Goal: Transaction & Acquisition: Obtain resource

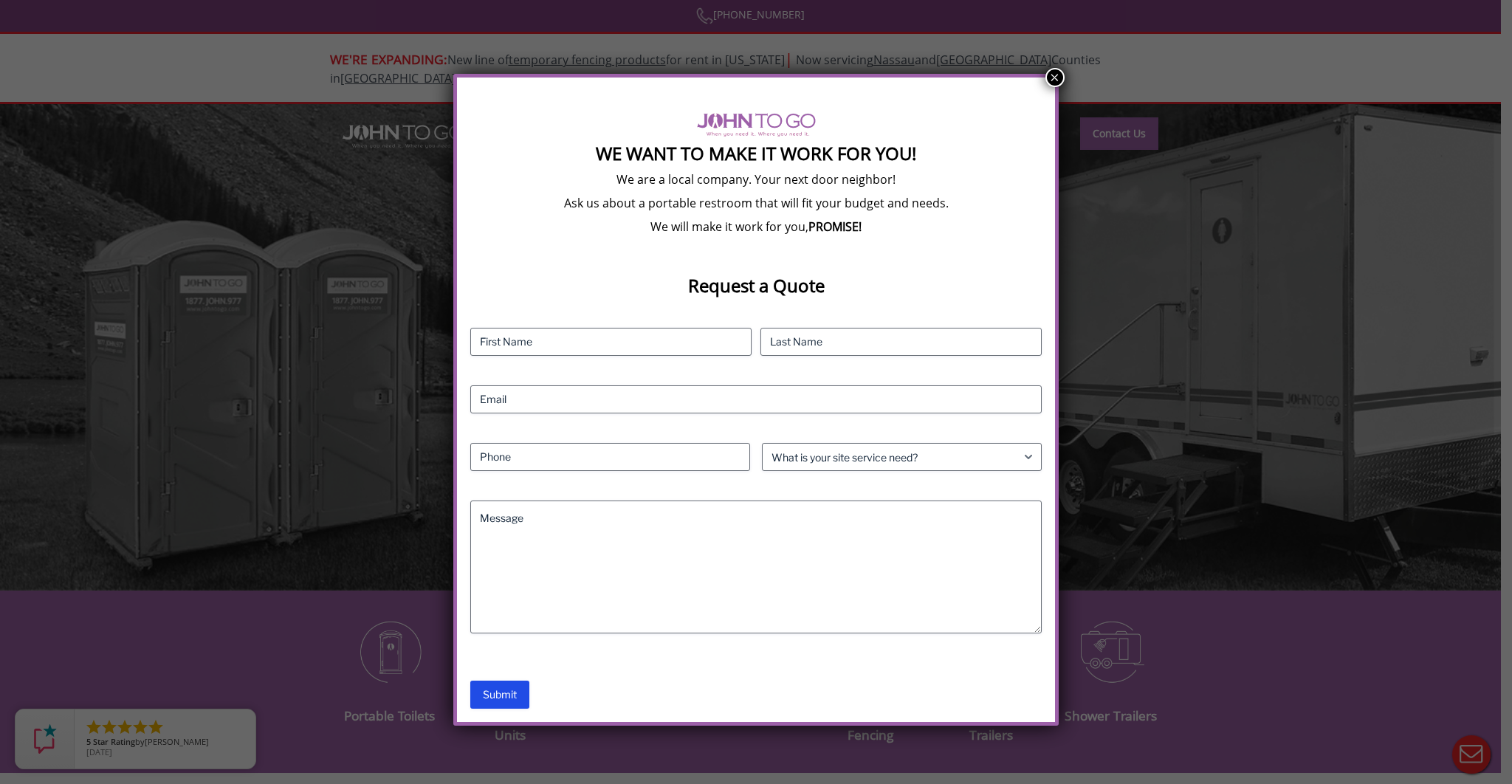
click at [1047, 75] on button "×" at bounding box center [1055, 77] width 20 height 20
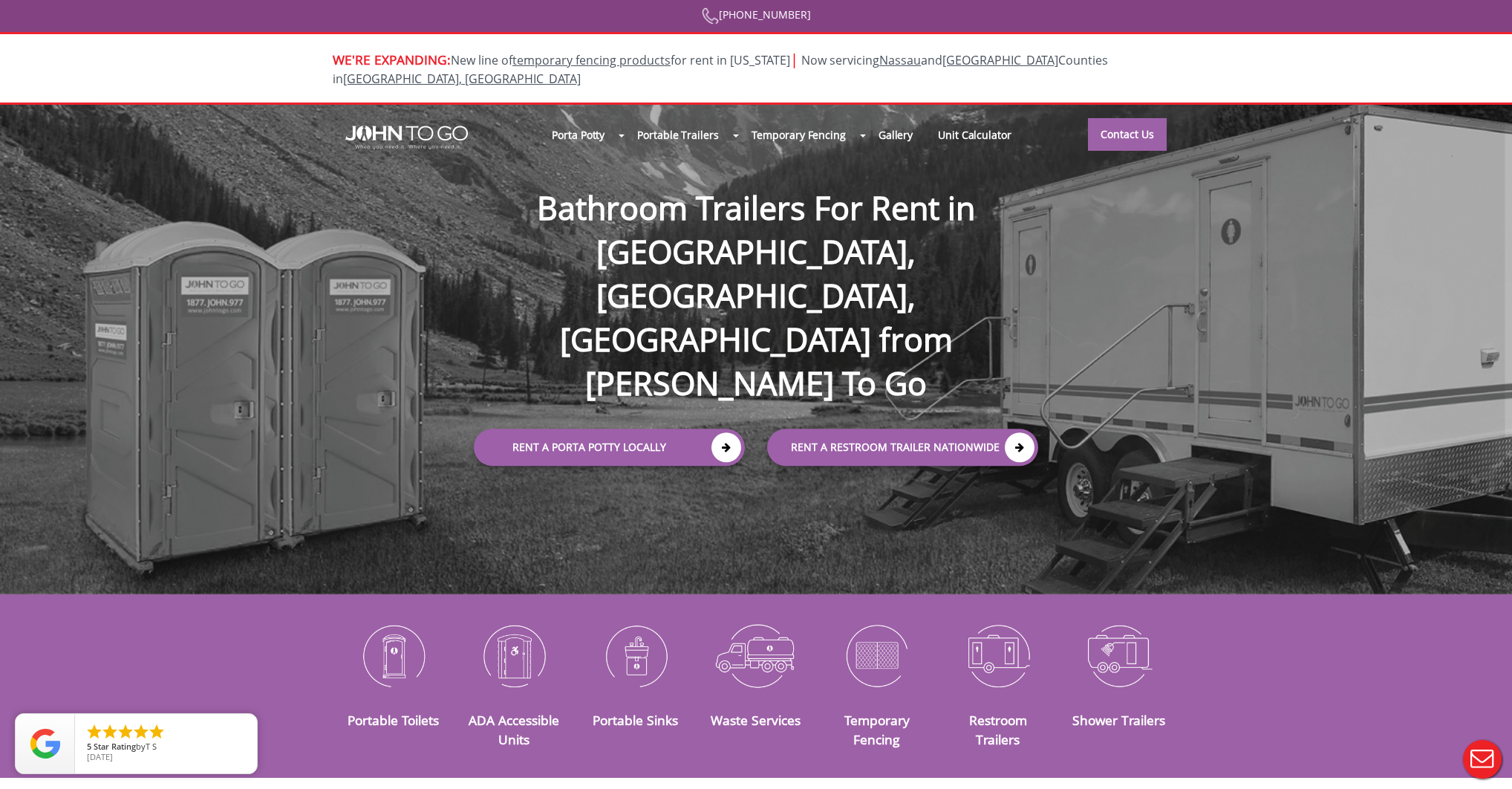
click at [584, 164] on div at bounding box center [756, 394] width 1512 height 789
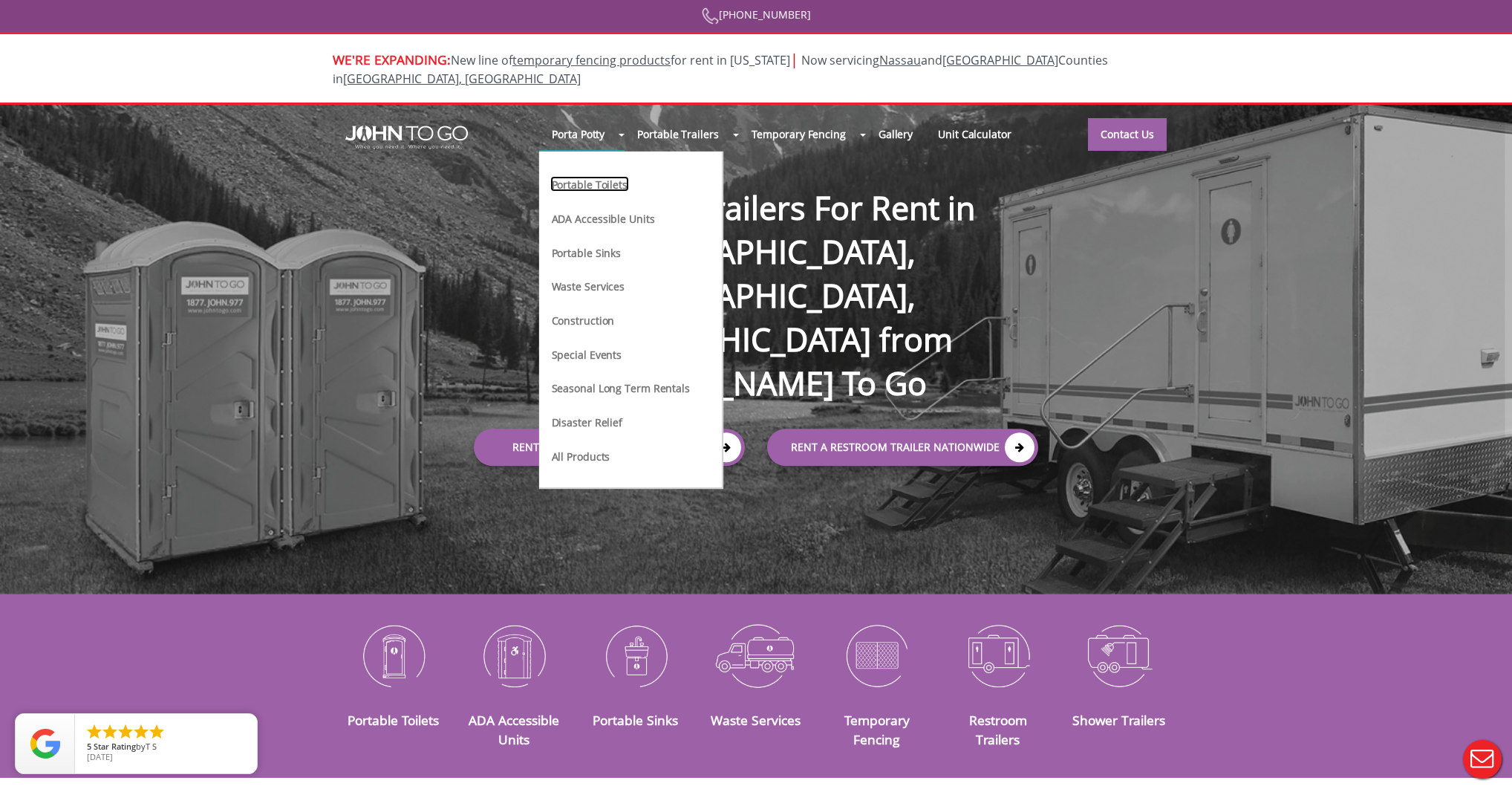
click at [611, 176] on link "Portable Toilets" at bounding box center [590, 184] width 79 height 16
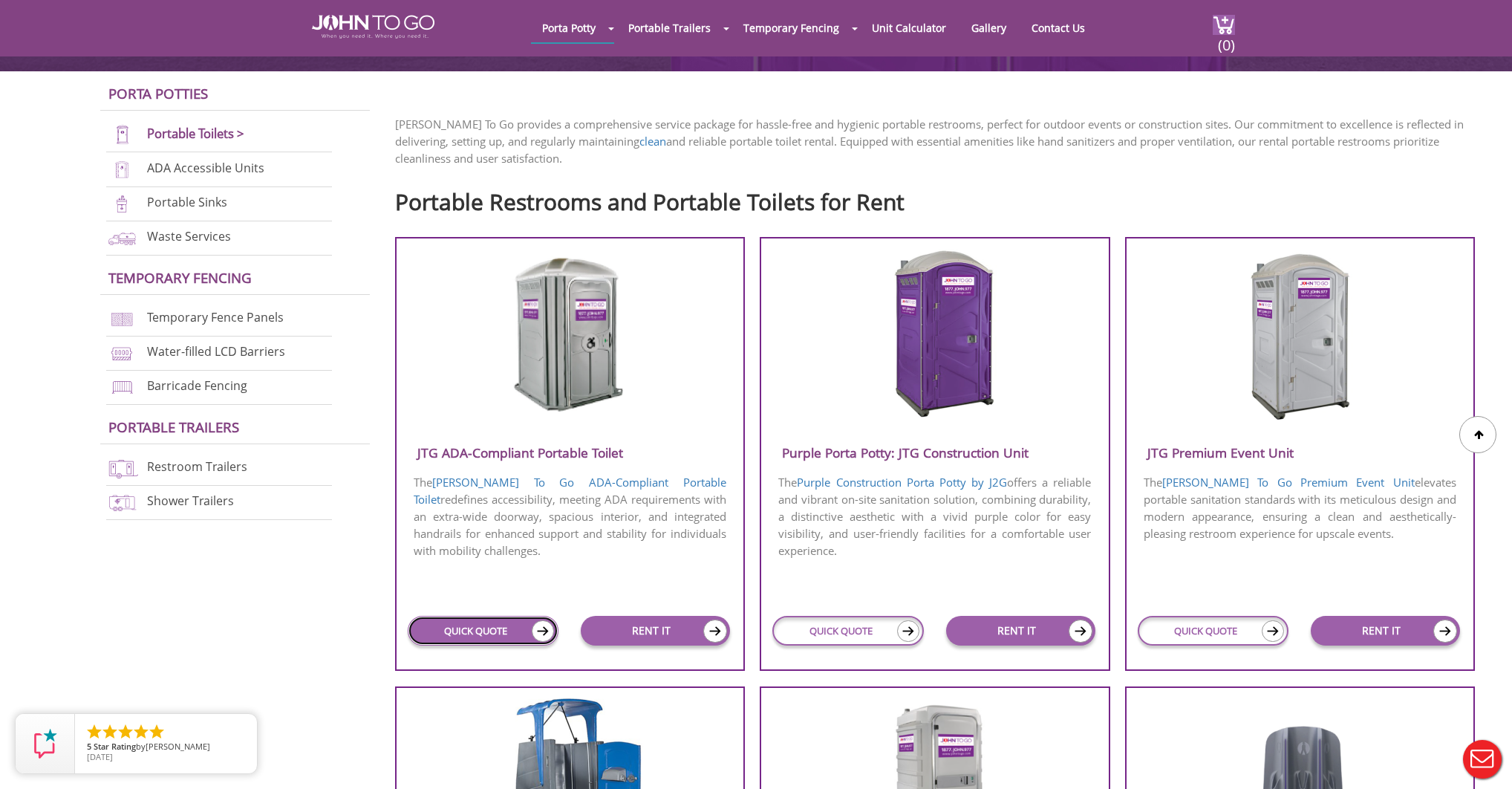
drag, startPoint x: 0, startPoint y: 0, endPoint x: 484, endPoint y: 624, distance: 789.7
click at [484, 624] on link "QUICK QUOTE" at bounding box center [483, 631] width 151 height 30
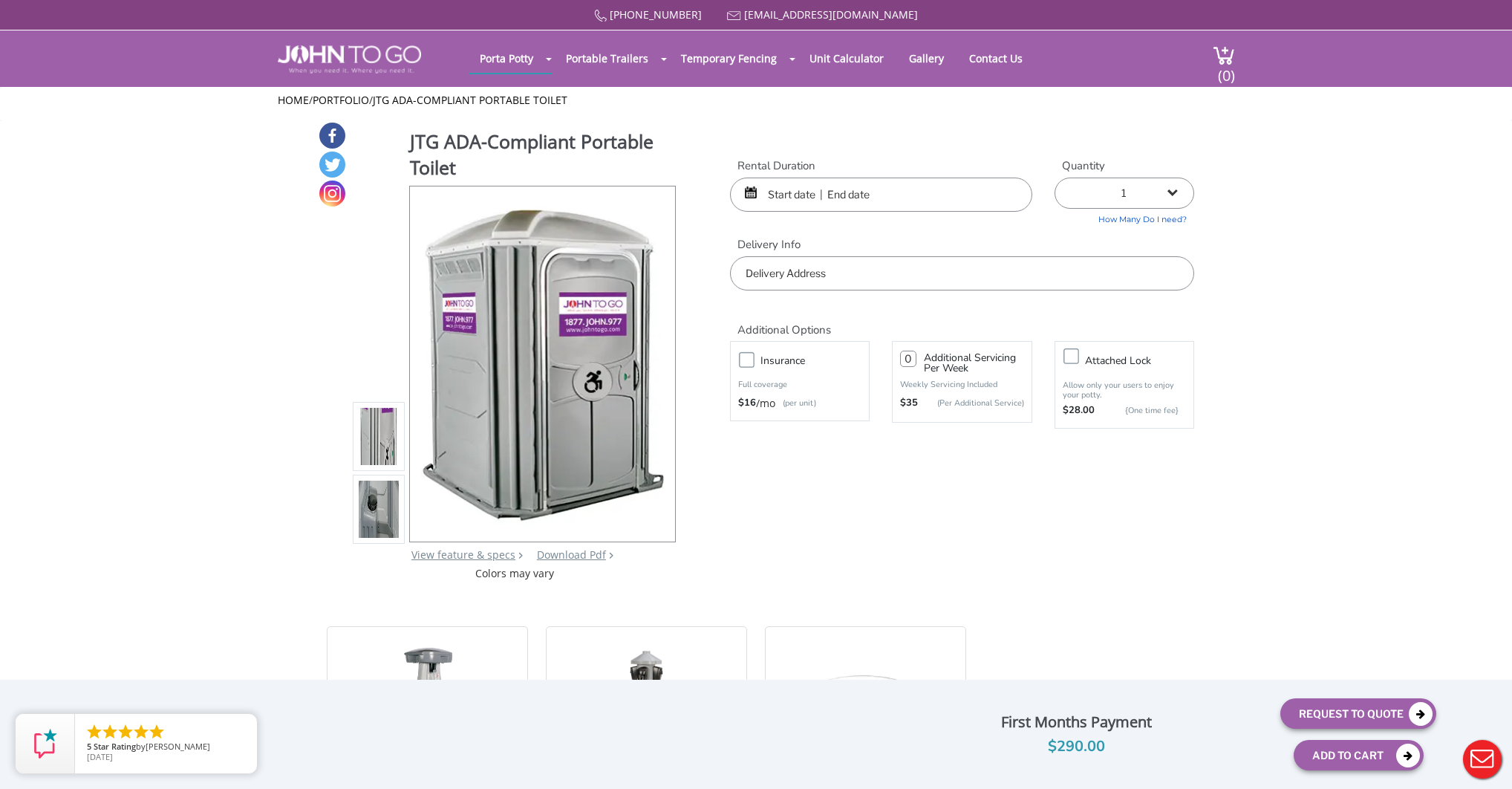
click at [797, 198] on input "text" at bounding box center [881, 194] width 302 height 34
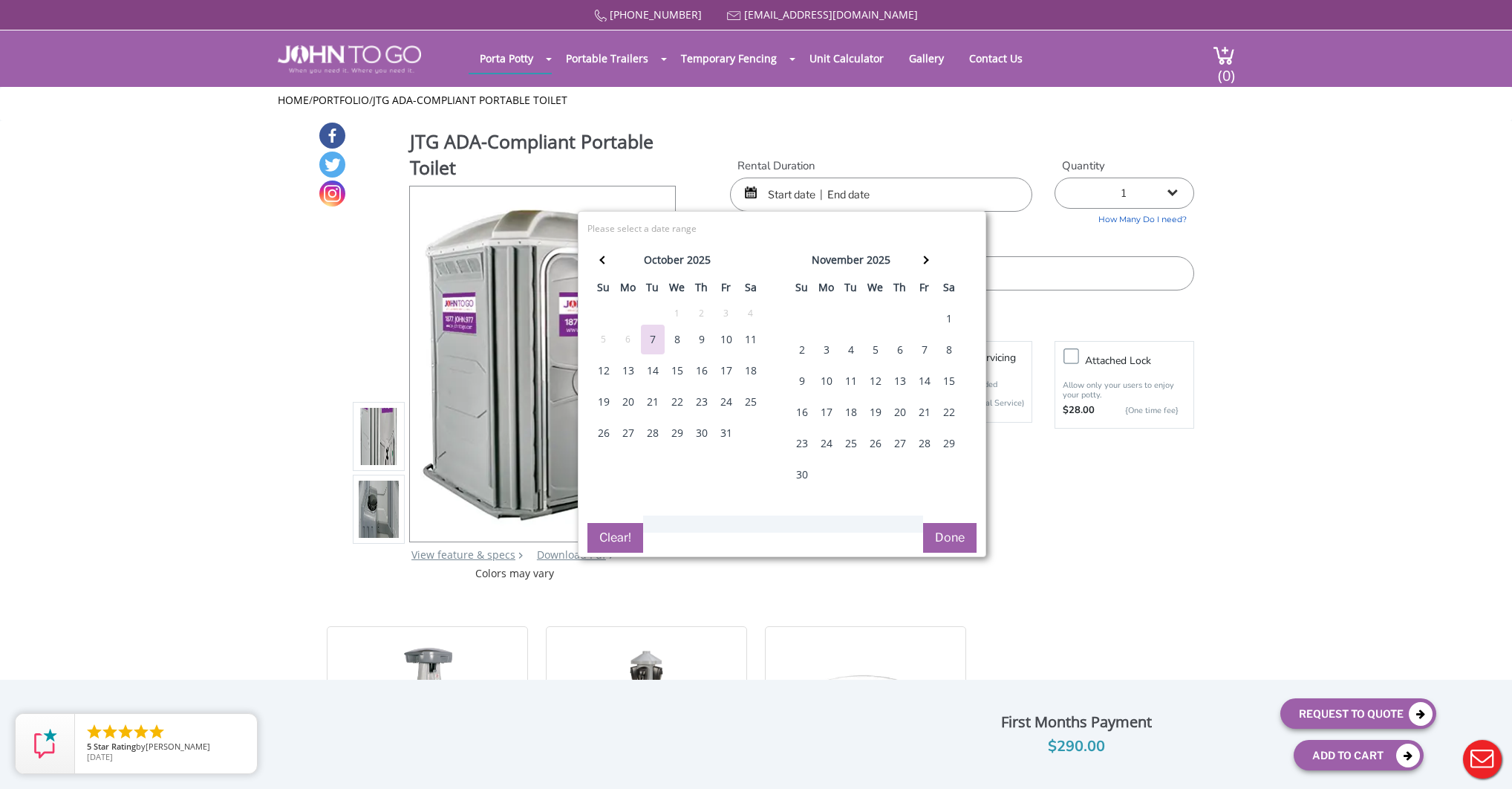
click at [675, 367] on div "15" at bounding box center [677, 371] width 24 height 30
click at [733, 370] on div "17" at bounding box center [726, 371] width 24 height 30
type input "10/15/2025 to 10/17/2025"
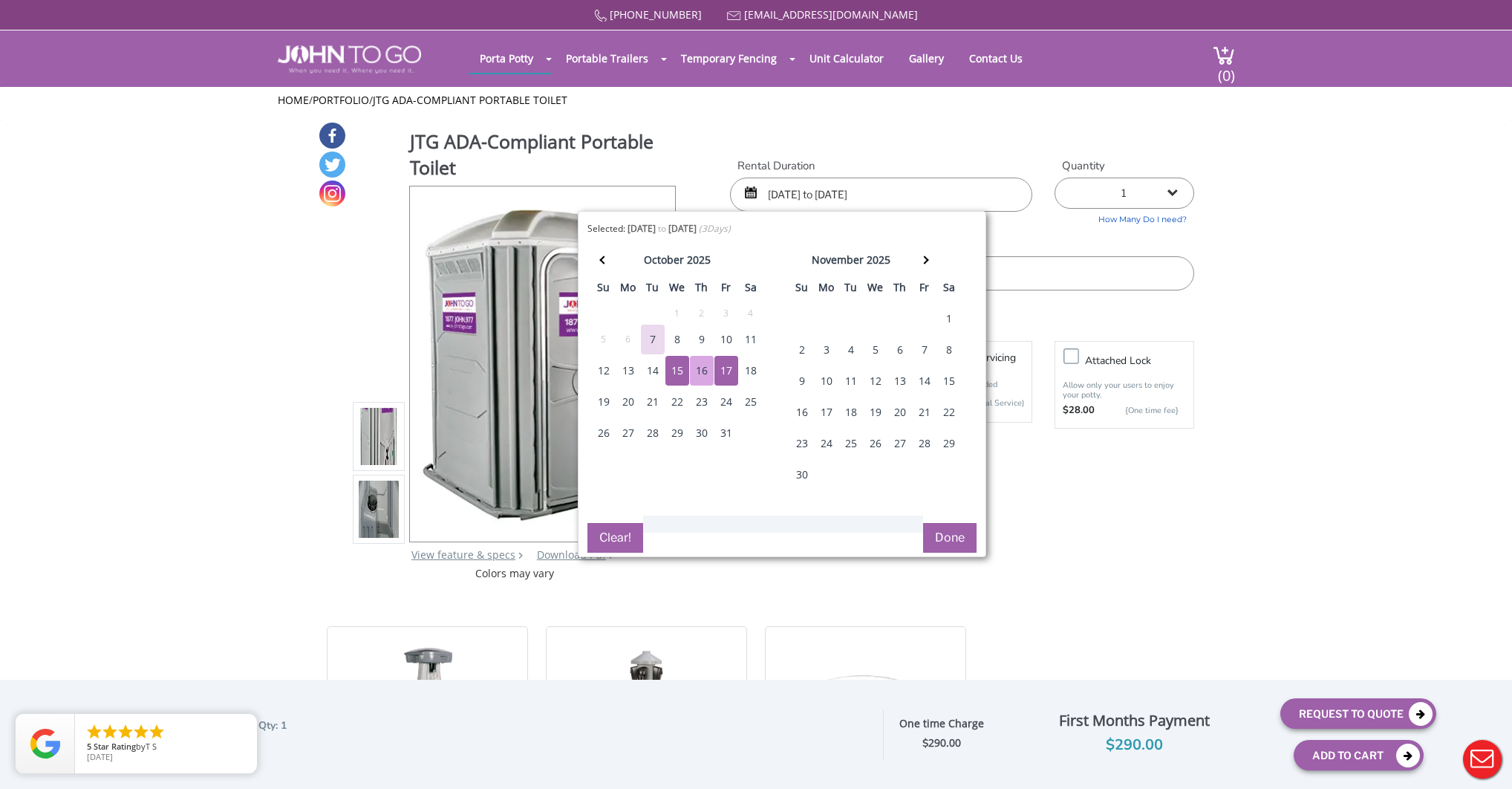
click at [937, 539] on button "Done" at bounding box center [950, 538] width 54 height 30
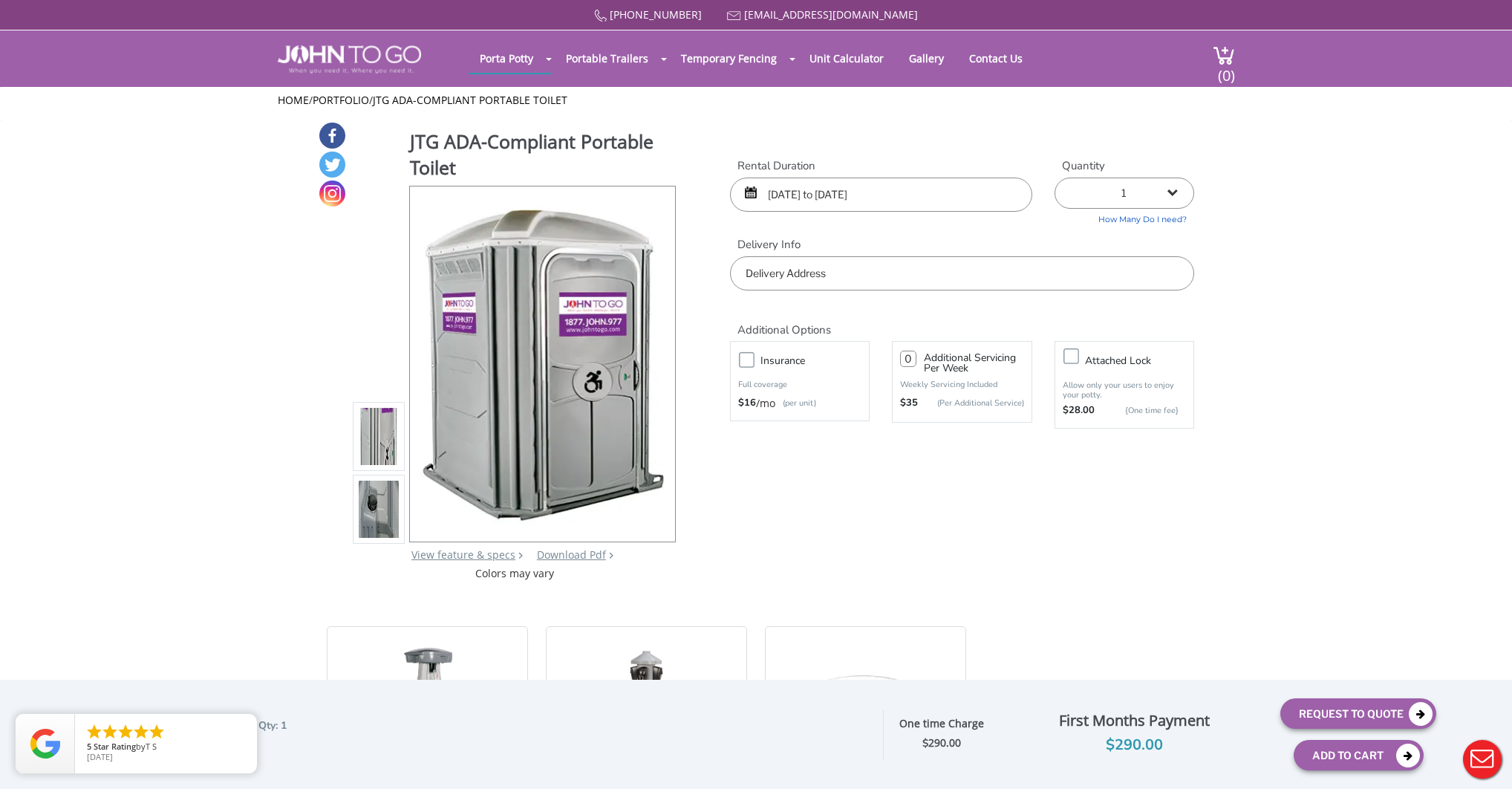
click at [834, 276] on input "text" at bounding box center [962, 272] width 464 height 34
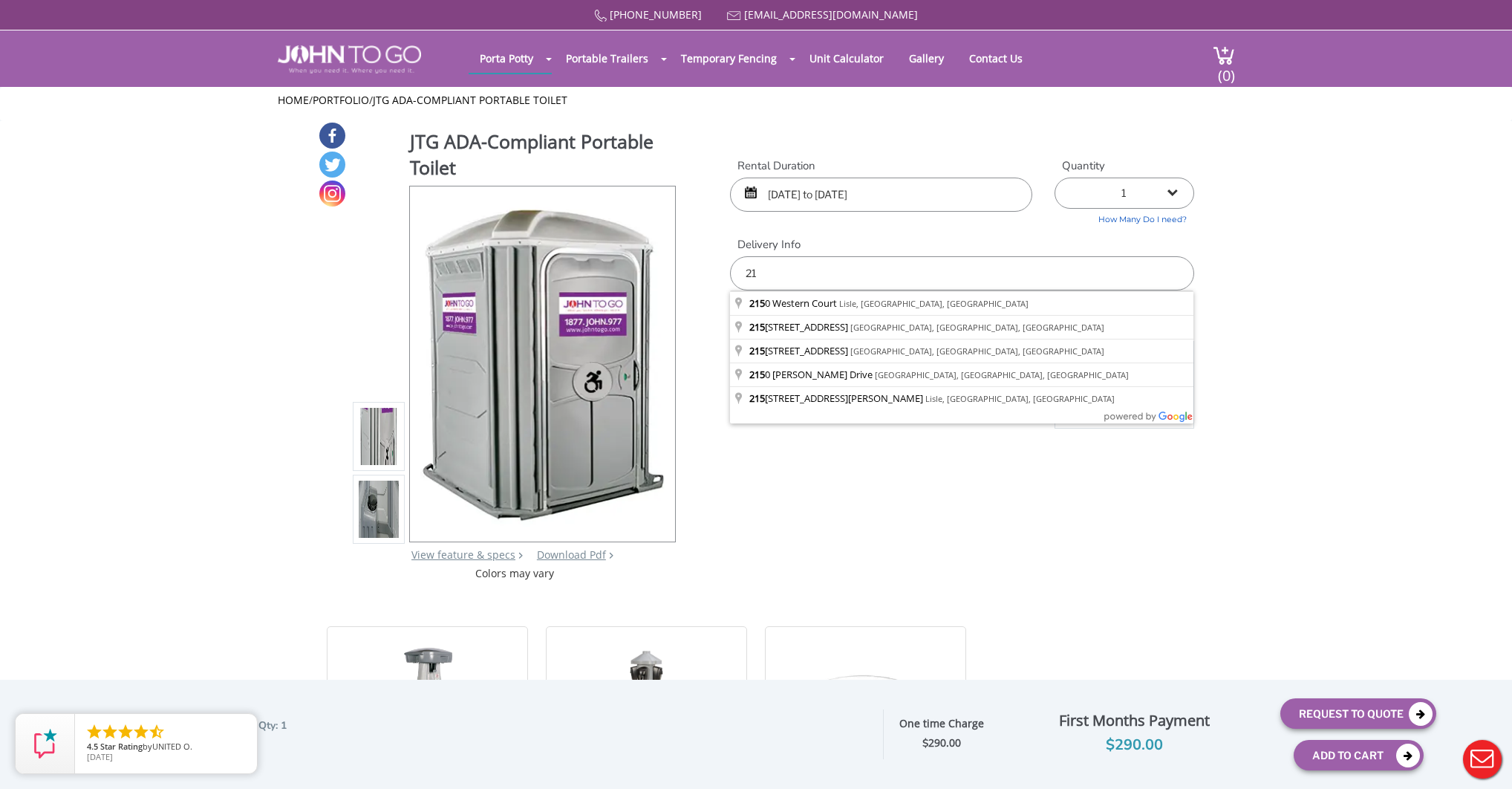
type input "2"
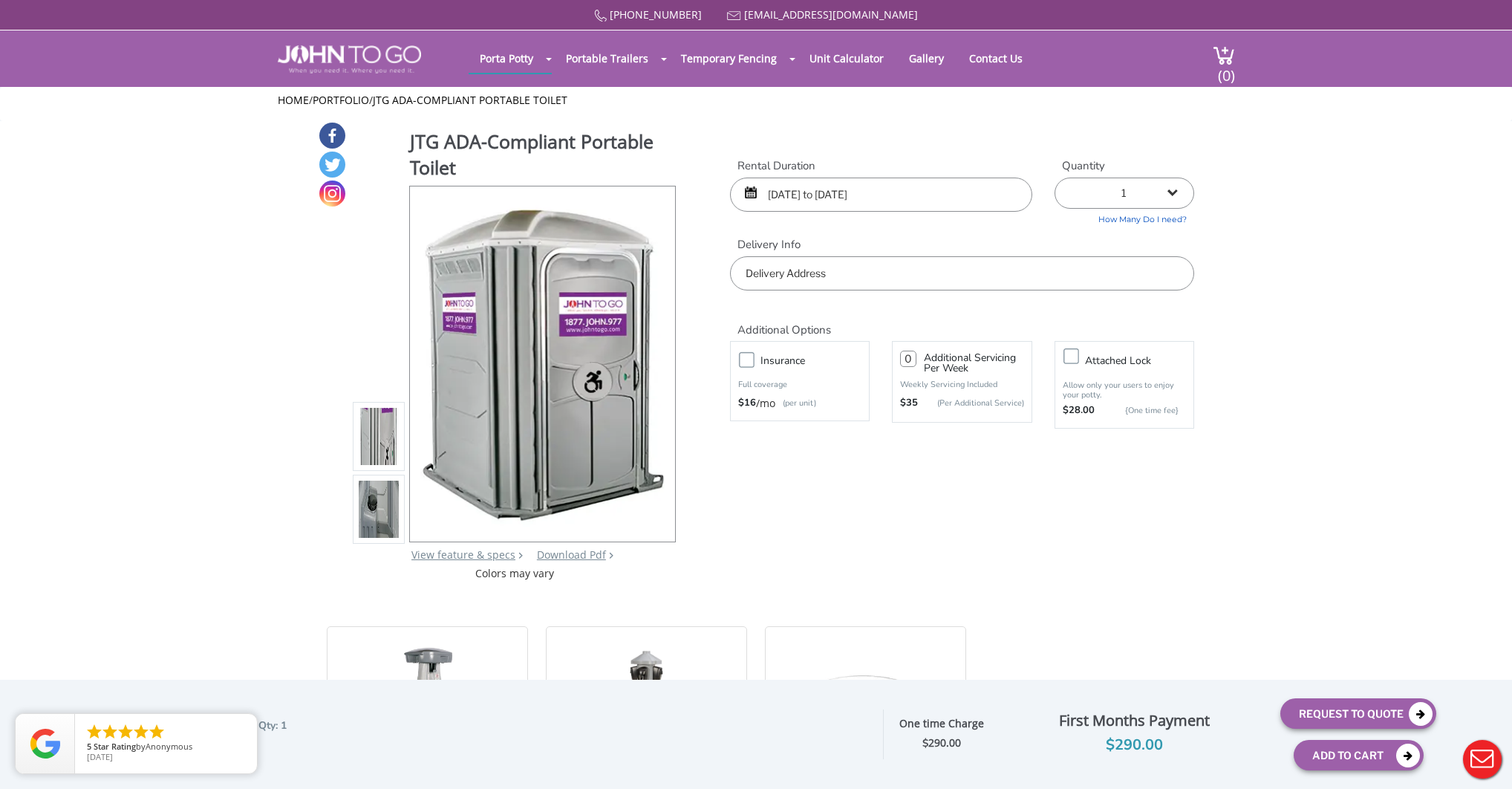
click at [926, 268] on input "text" at bounding box center [962, 272] width 464 height 34
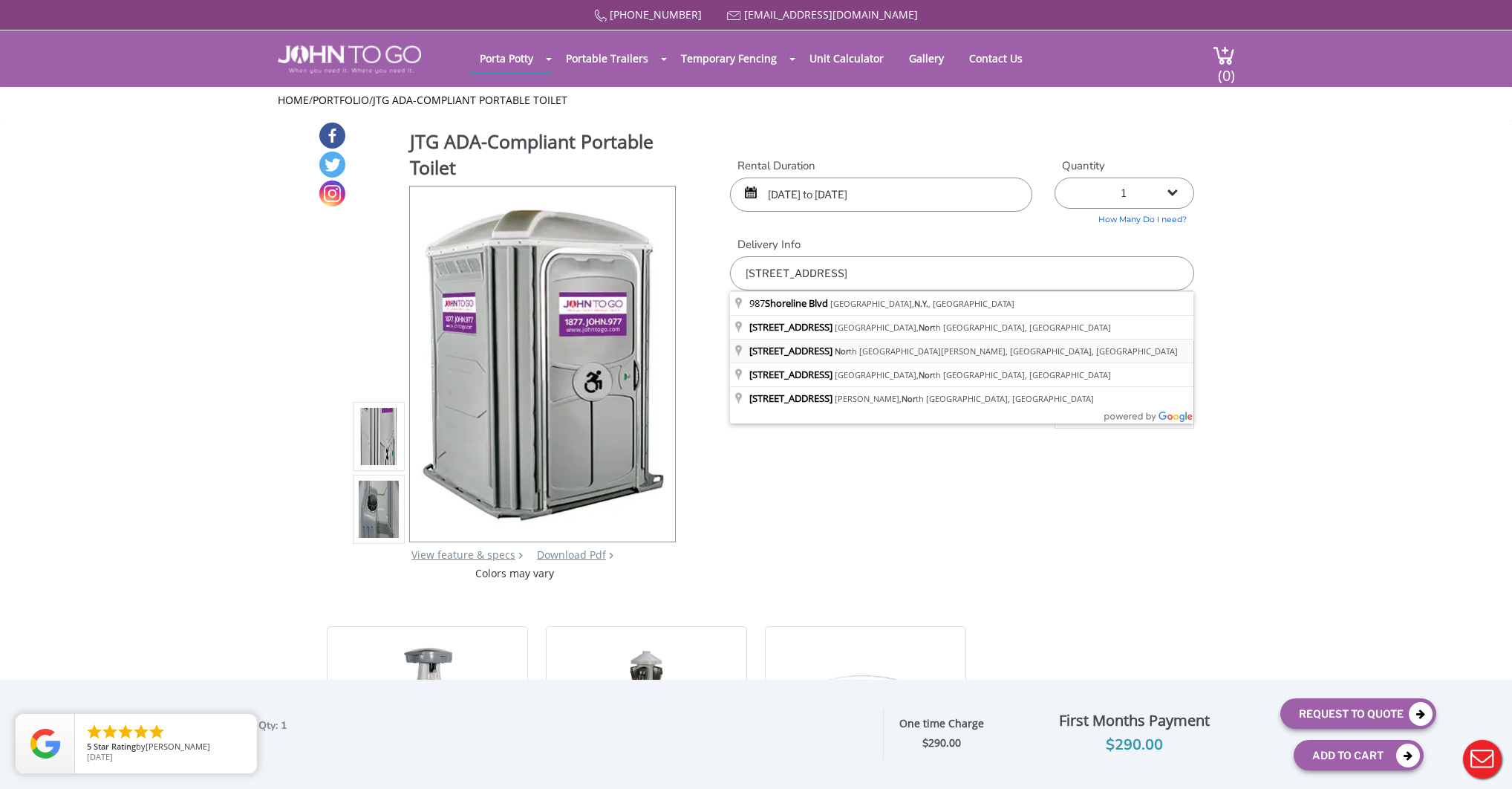
type input "987 Shoreline Blvd, North Fort Myers, FL, USA"
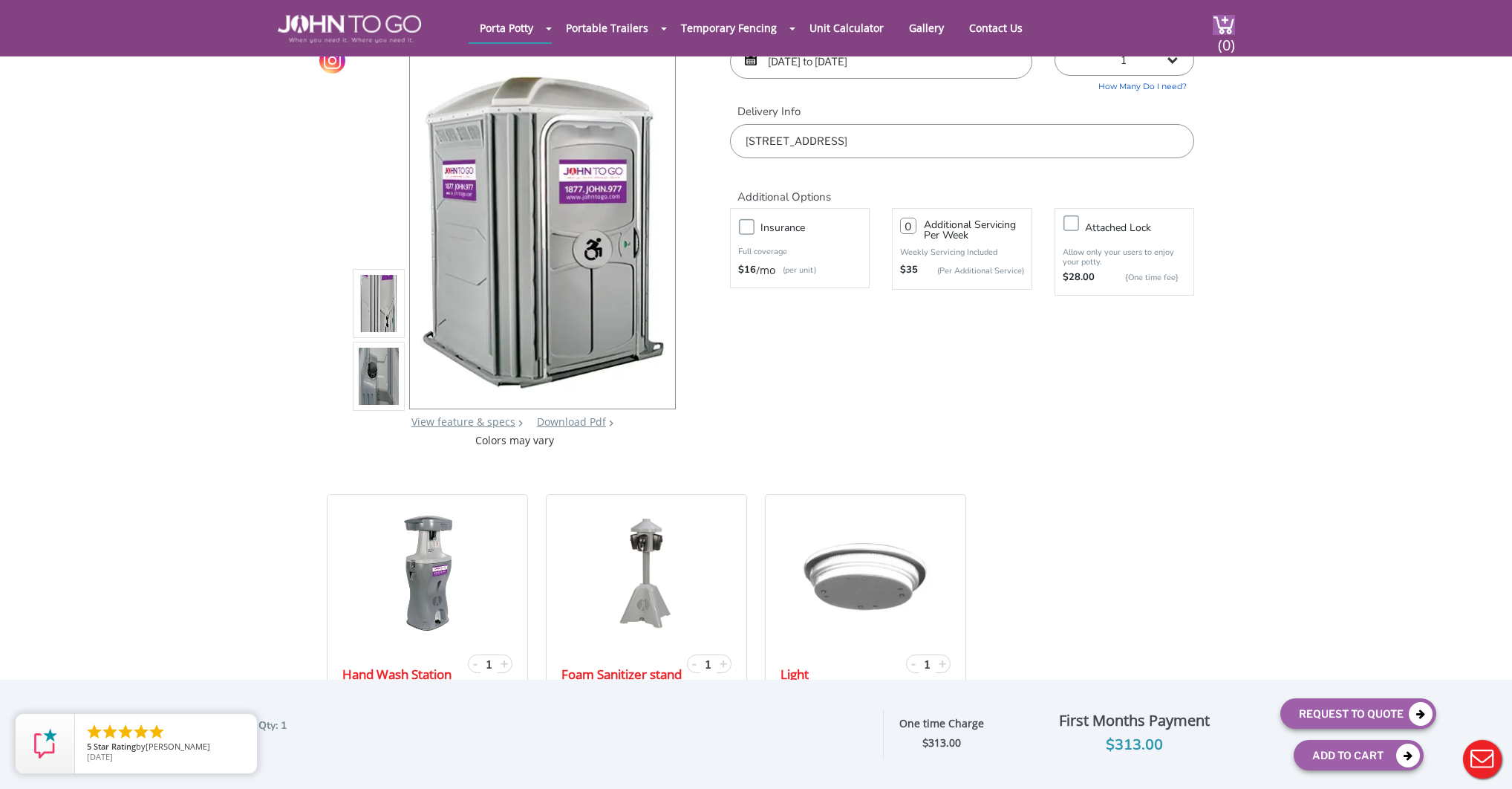
scroll to position [89, 0]
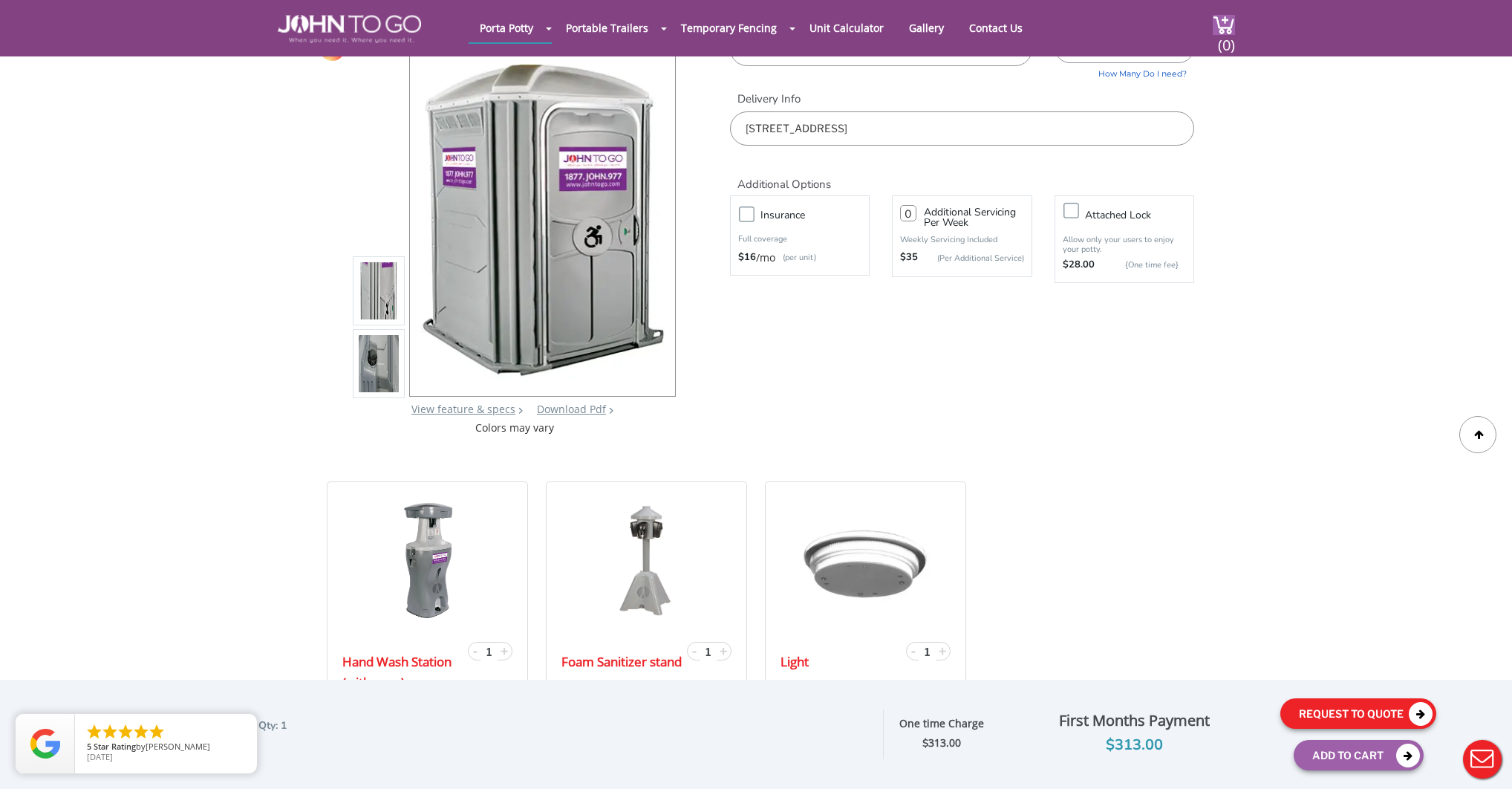
click at [1329, 706] on button "Request To Quote" at bounding box center [1358, 713] width 156 height 31
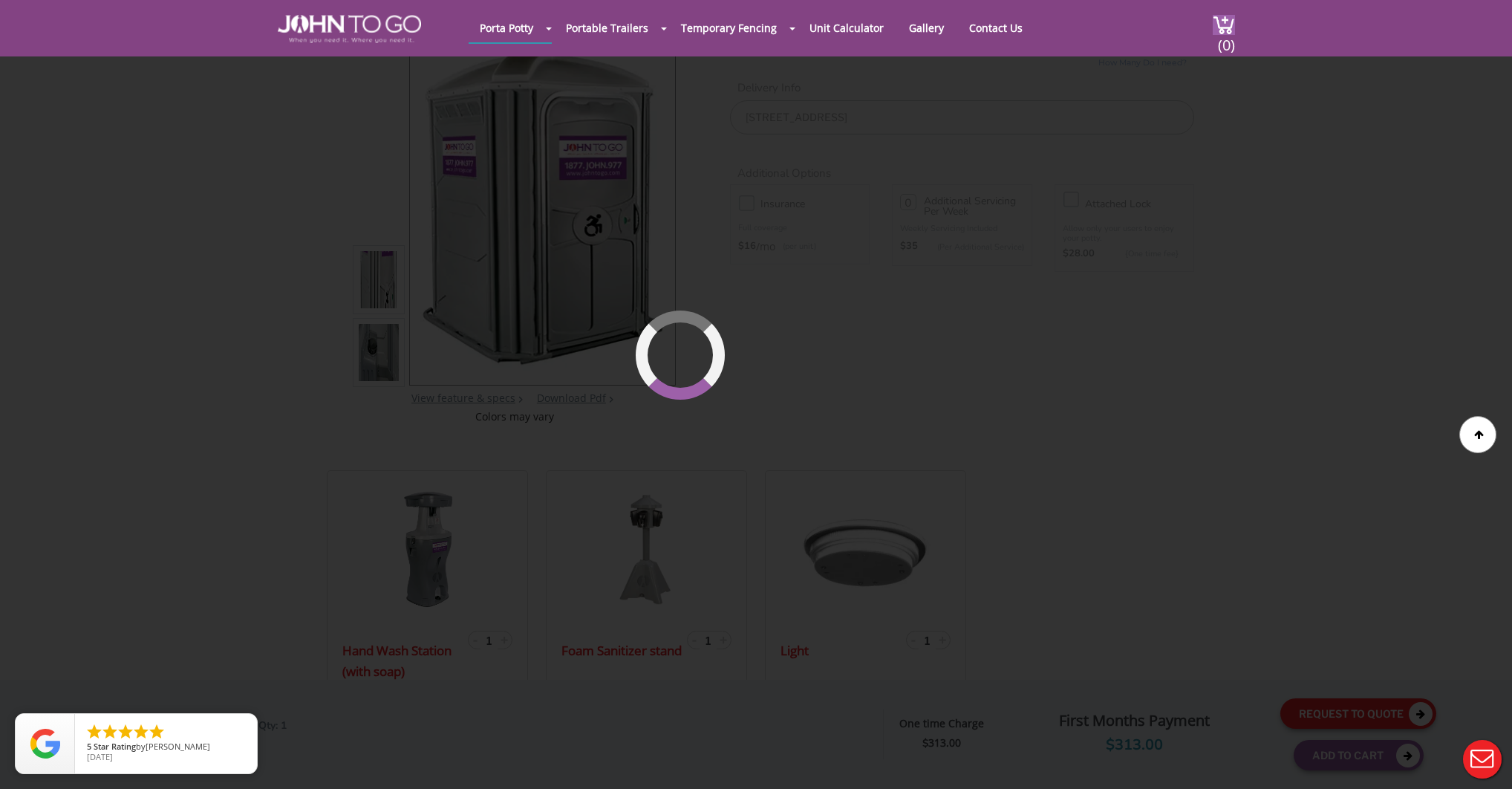
scroll to position [101, 0]
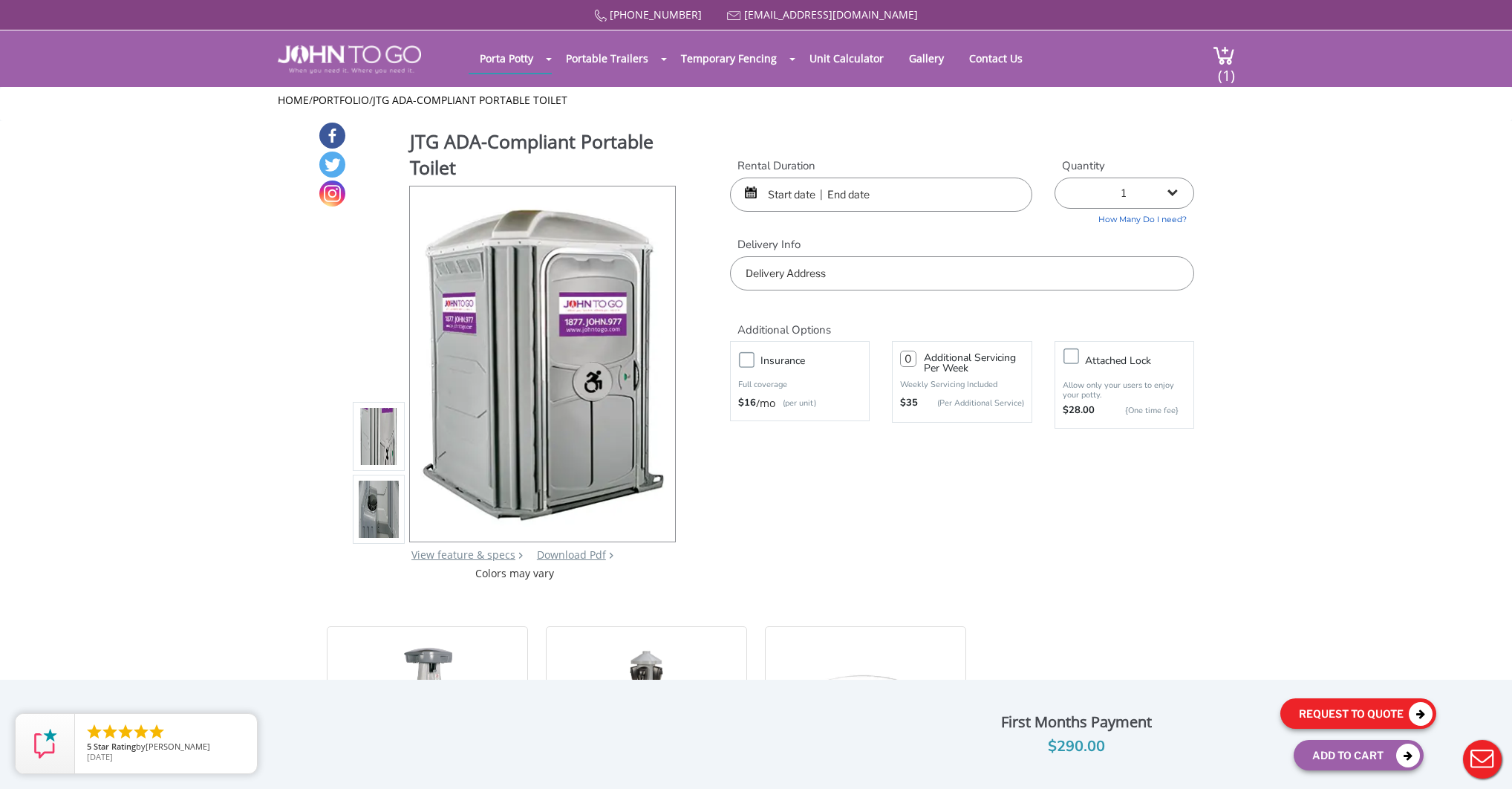
click at [1345, 706] on button "Request To Quote" at bounding box center [1358, 713] width 156 height 31
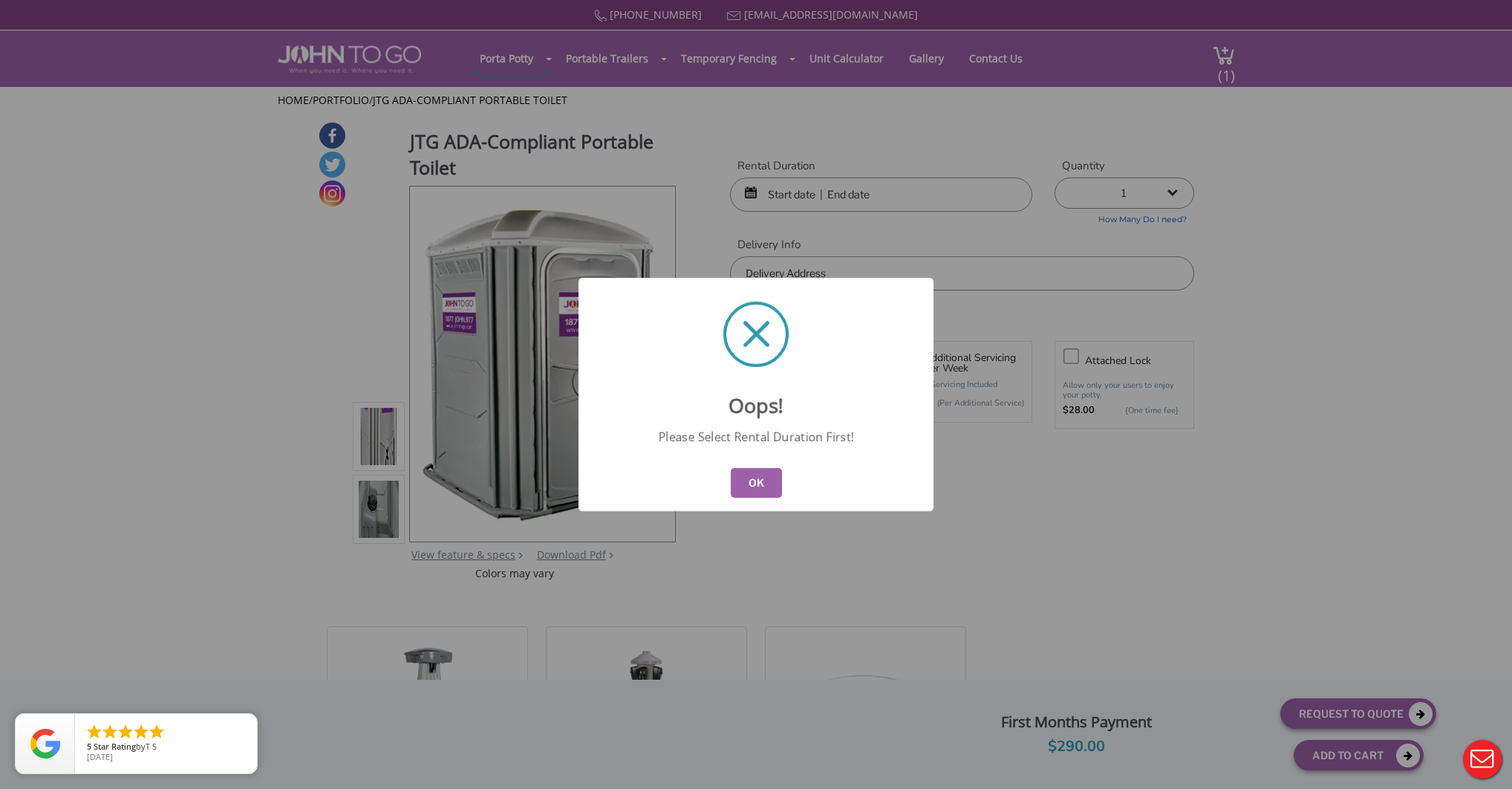
click at [757, 479] on button "OK" at bounding box center [756, 483] width 51 height 30
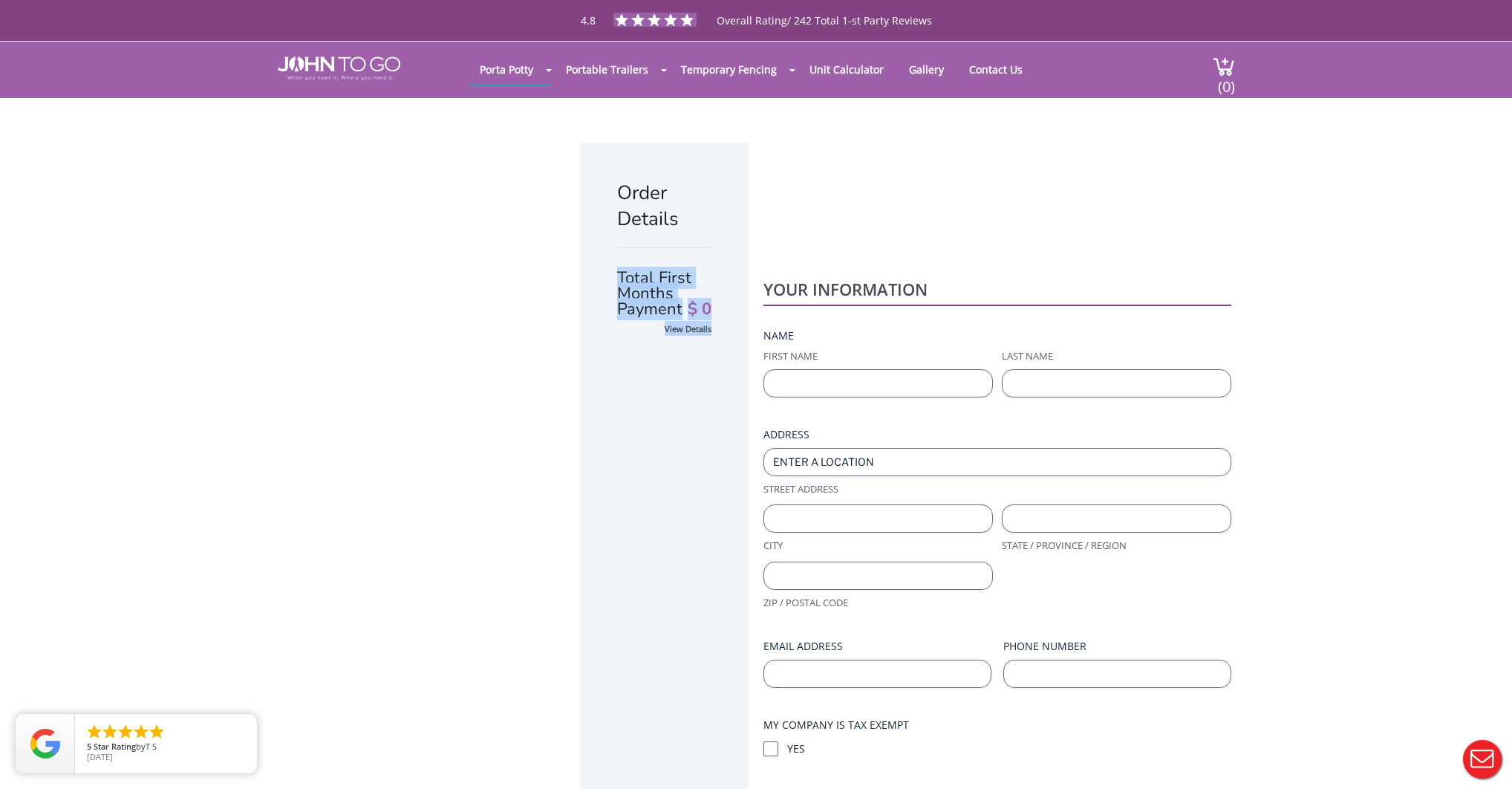
drag, startPoint x: 278, startPoint y: 258, endPoint x: 628, endPoint y: 335, distance: 358.4
click at [628, 335] on div "Order Details Total First Months Payment $ 0 View Details" at bounding box center [514, 557] width 482 height 843
click at [628, 335] on div "Order Details Total First Months Payment $ 0 View Details" at bounding box center [664, 557] width 168 height 828
click at [617, 247] on div "Total First Months Payment $ 0" at bounding box center [664, 283] width 94 height 74
click at [301, 63] on img at bounding box center [339, 69] width 123 height 24
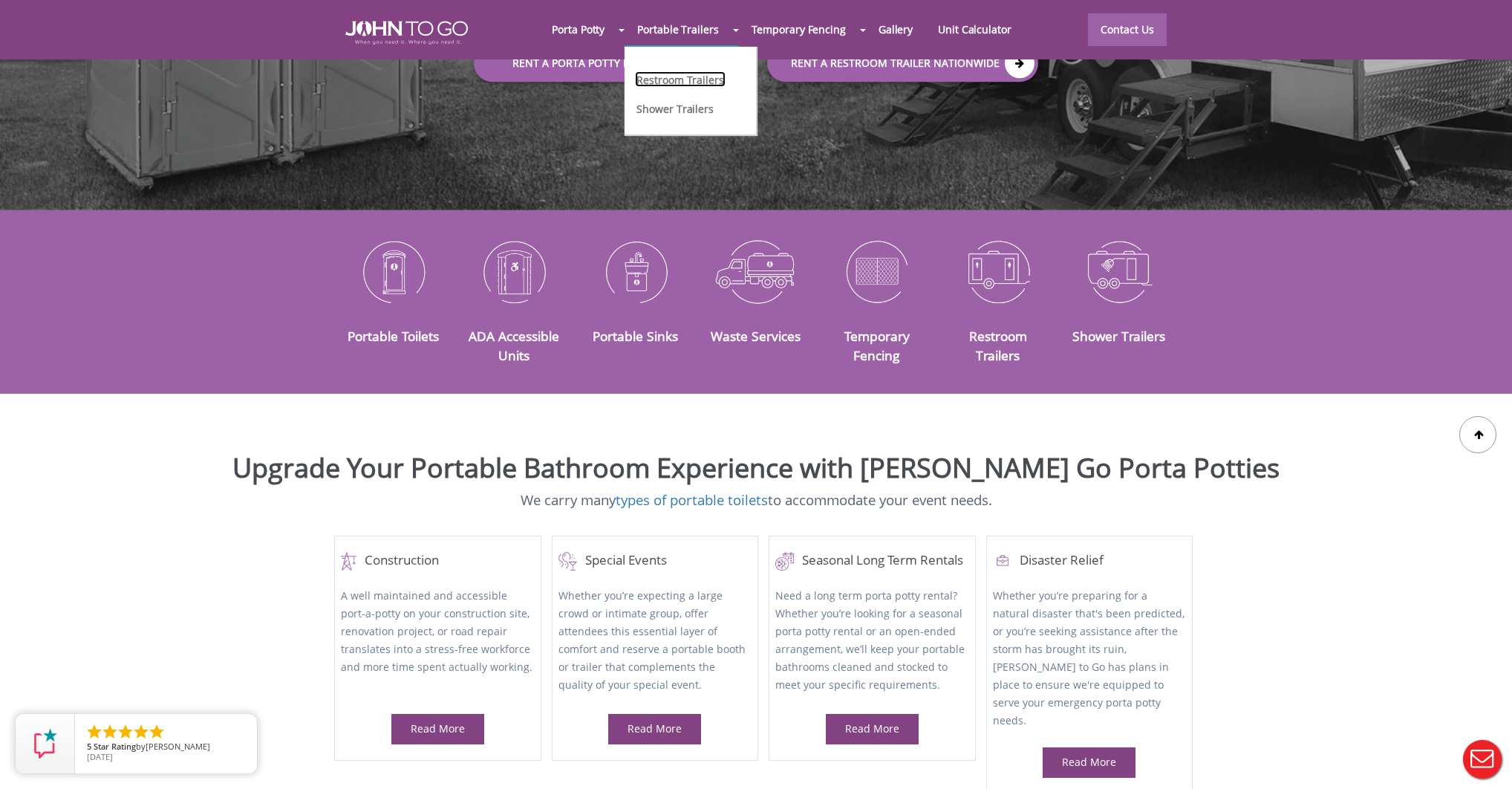
click at [678, 76] on link "Restroom Trailers" at bounding box center [680, 80] width 90 height 16
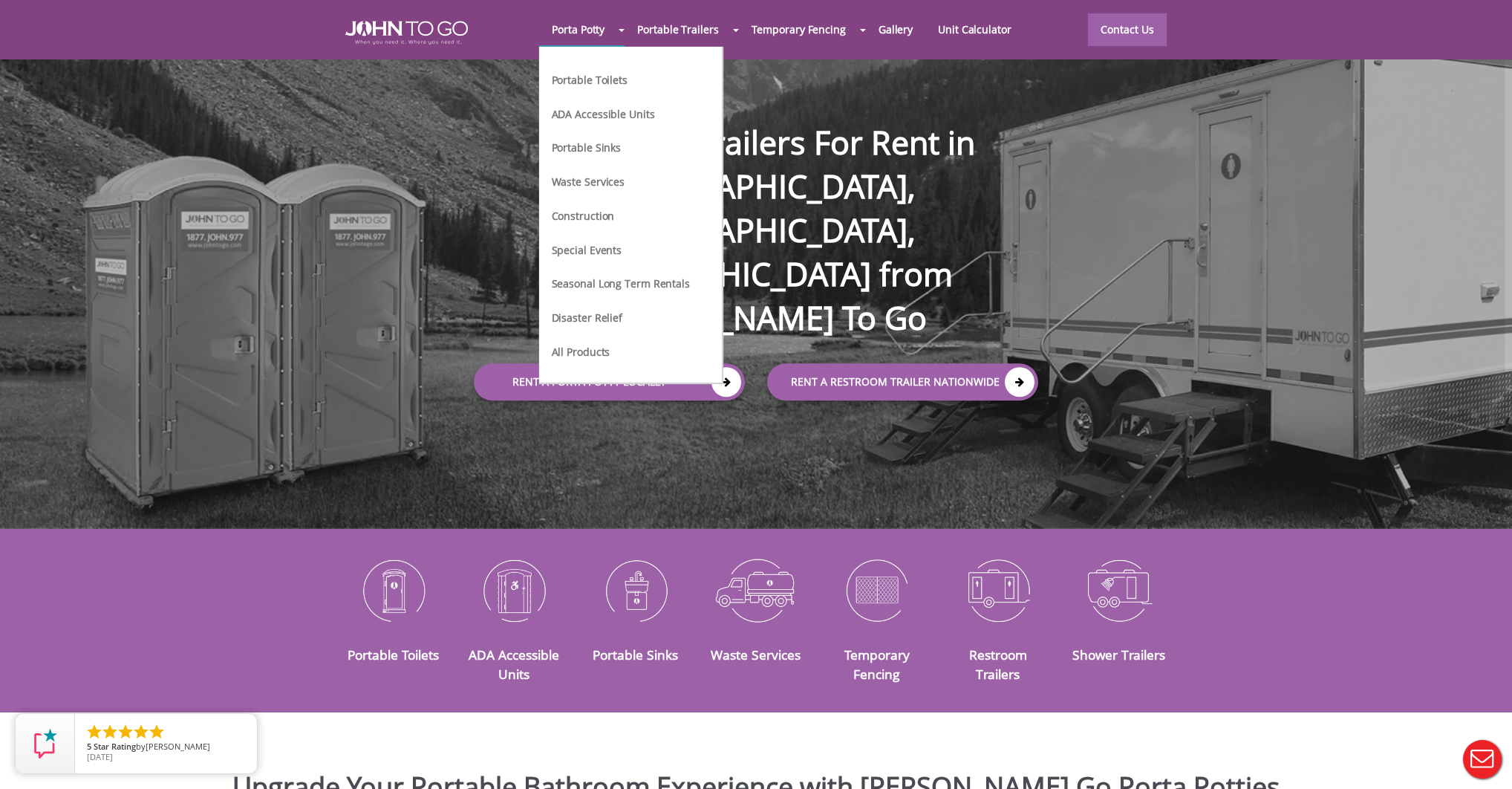
click at [596, 90] on li "Portable Toilets" at bounding box center [620, 86] width 141 height 34
click at [599, 84] on link "Portable Toilets" at bounding box center [590, 80] width 79 height 16
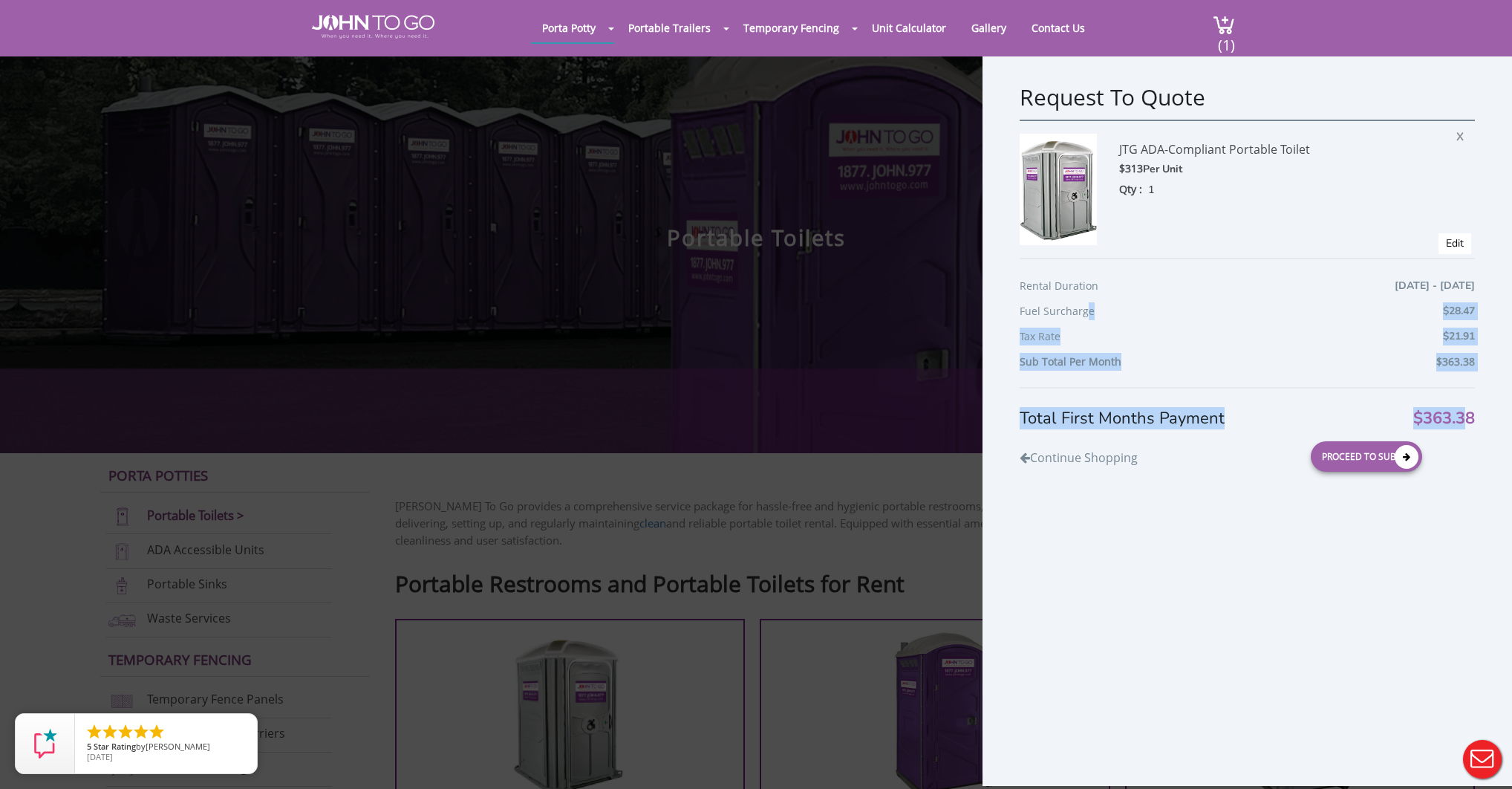
drag, startPoint x: 1455, startPoint y: 415, endPoint x: 1087, endPoint y: 317, distance: 380.8
click at [1087, 317] on div "Request To Quote JTG ADA-Compliant Portable Toilet $313 Per Unit Qty : 1 X Edit…" at bounding box center [1247, 419] width 530 height 734
click at [1087, 316] on div "Fuel Surcharge $28.47" at bounding box center [1247, 315] width 455 height 25
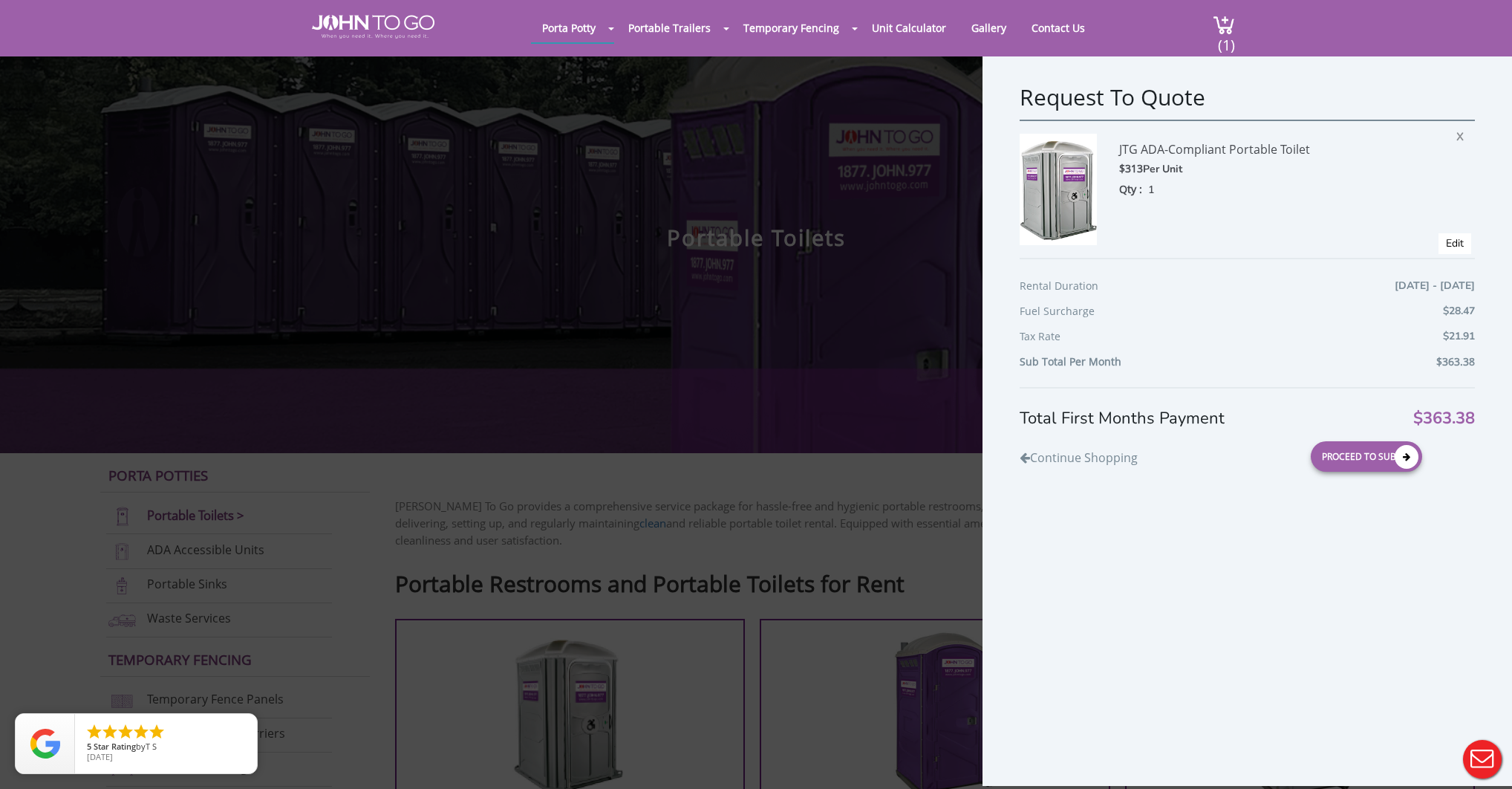
click at [704, 497] on div "Request To Quote JTG ADA-Compliant Portable Toilet $313 Per Unit Qty : 1 X Edit…" at bounding box center [756, 394] width 1512 height 789
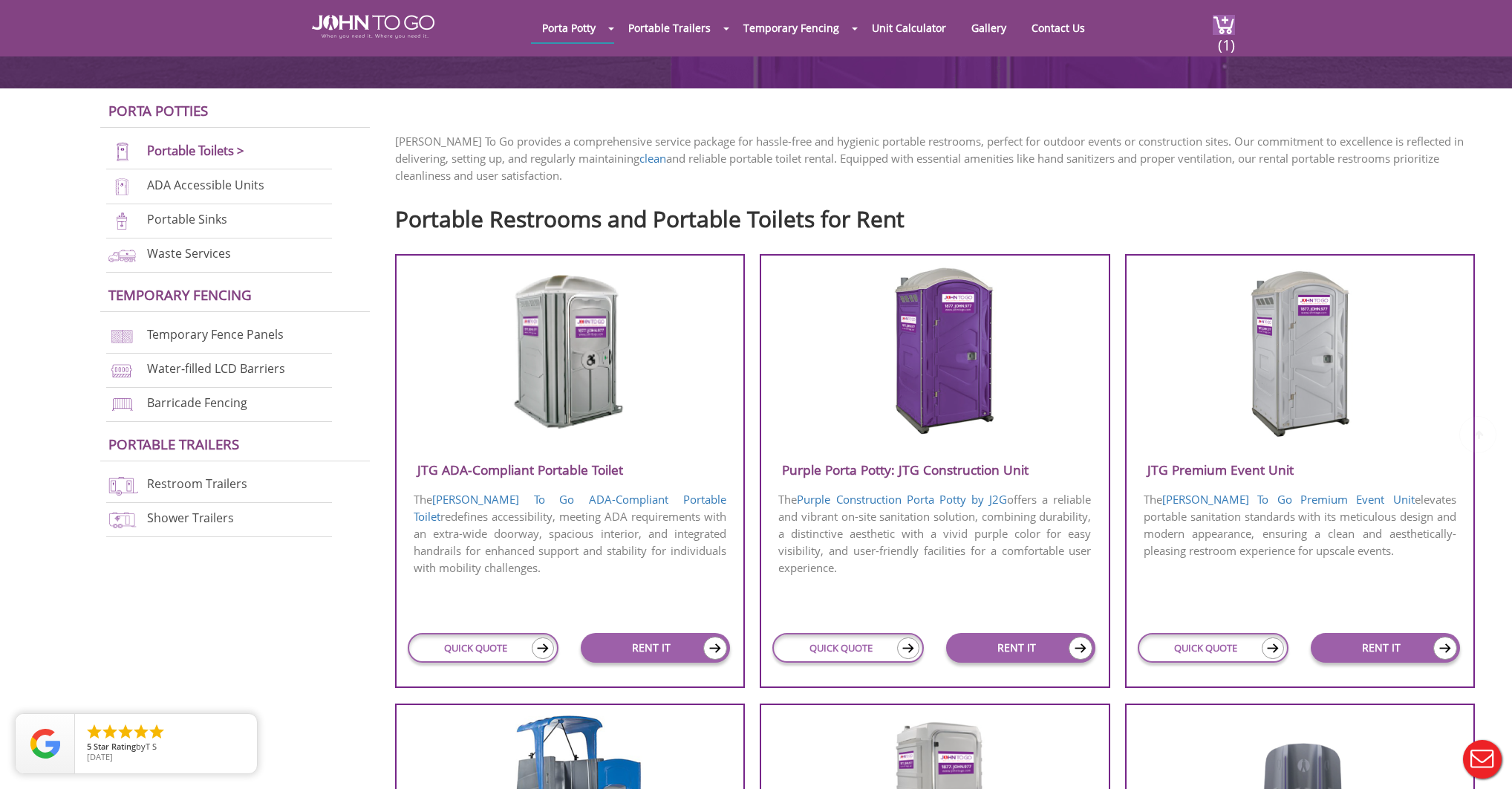
scroll to position [386, 0]
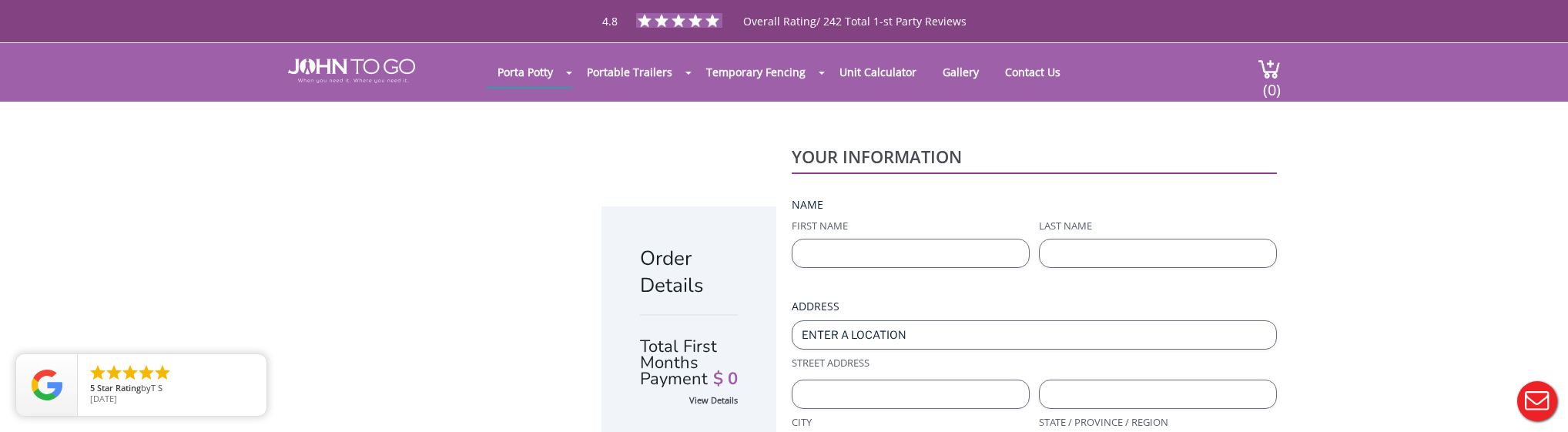
click at [640, 314] on div "Total First Months Payment $ 0" at bounding box center [689, 353] width 98 height 77
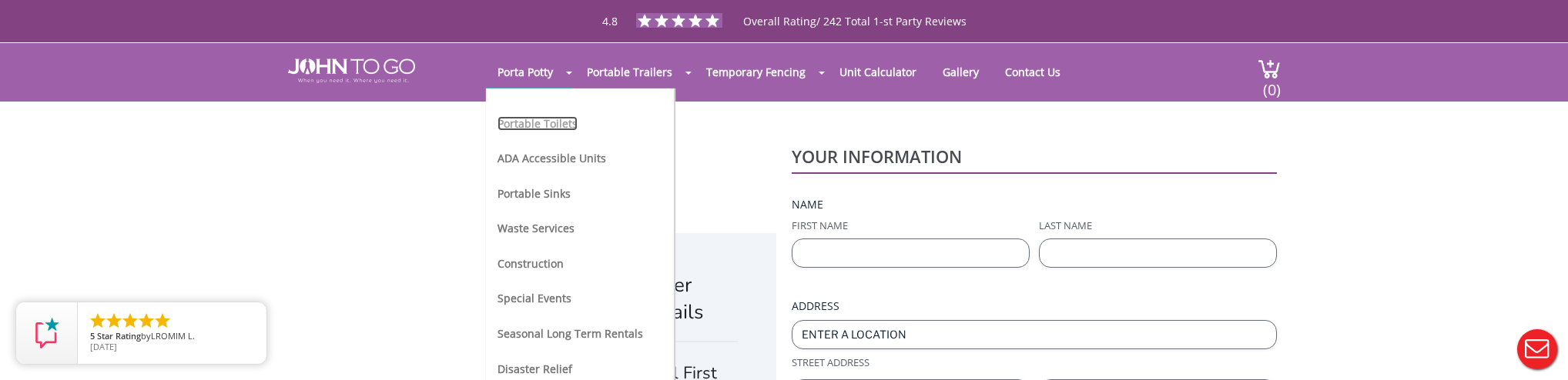
click at [540, 116] on link "Portable Toilets" at bounding box center [537, 123] width 80 height 15
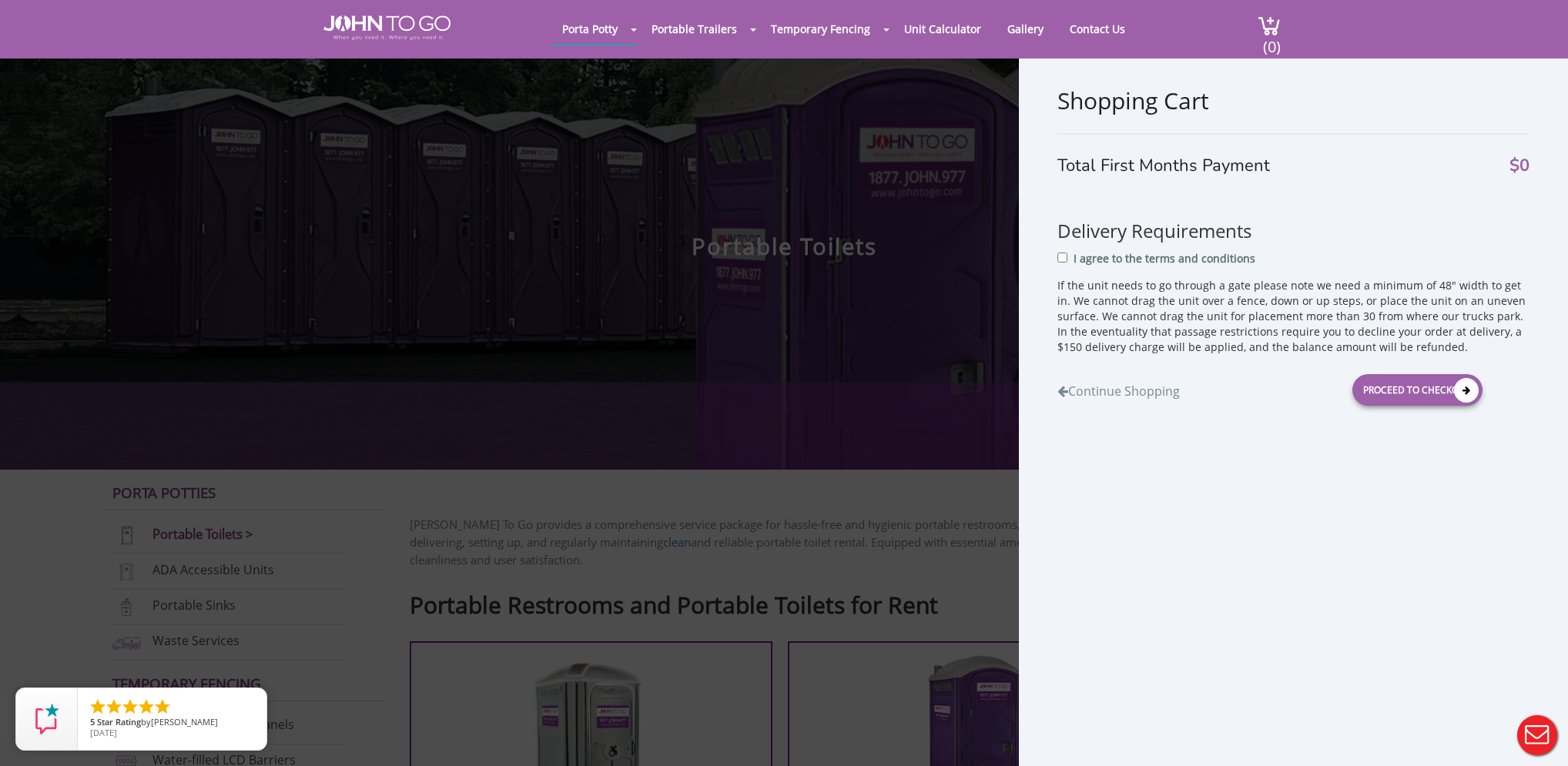
click at [891, 251] on div "Shopping Cart Total First Months Payment $0 Delivery Requirements I agree to th…" at bounding box center [784, 383] width 1568 height 766
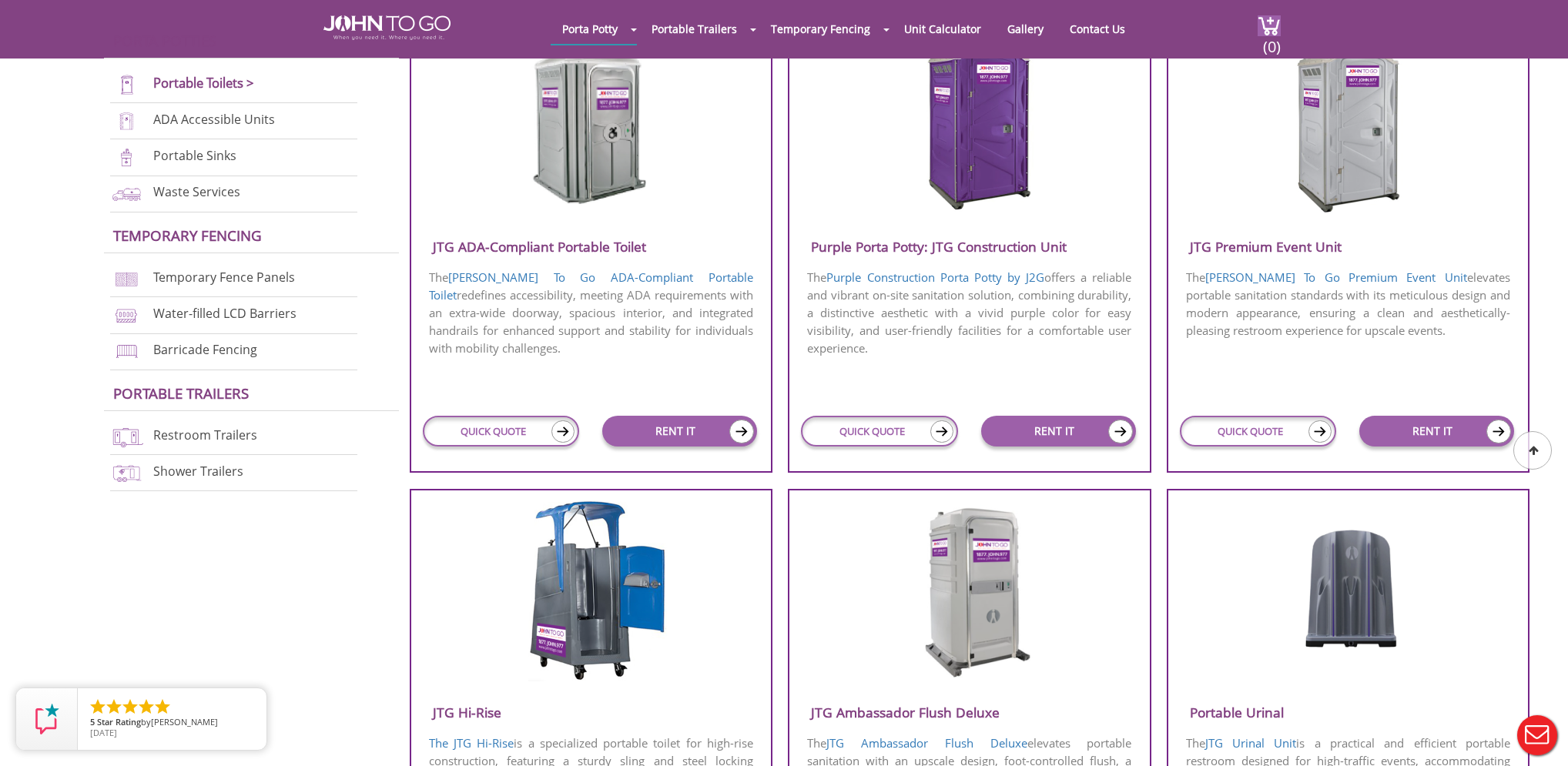
scroll to position [647, 0]
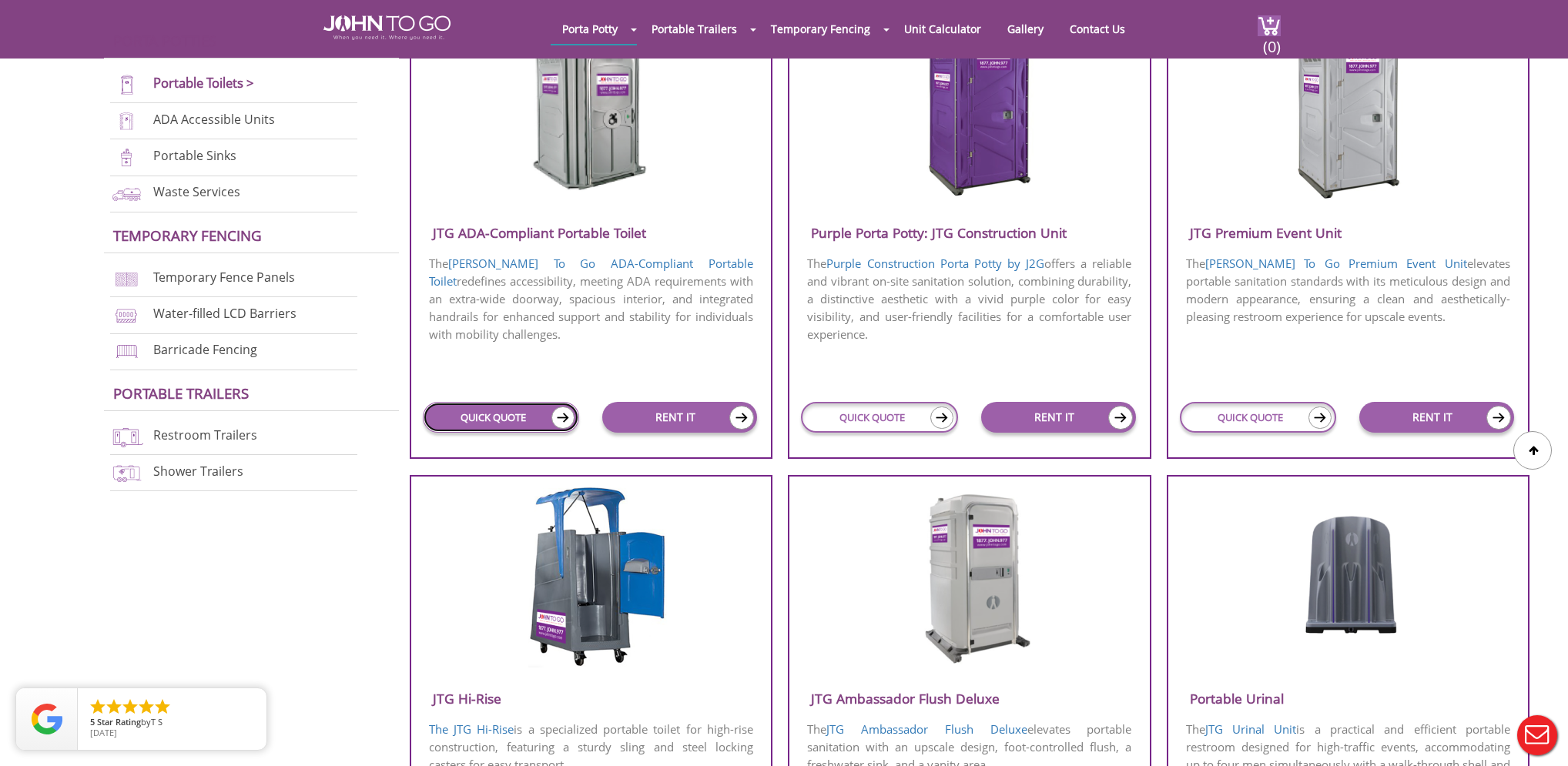
click at [482, 425] on link "QUICK QUOTE" at bounding box center [501, 417] width 157 height 31
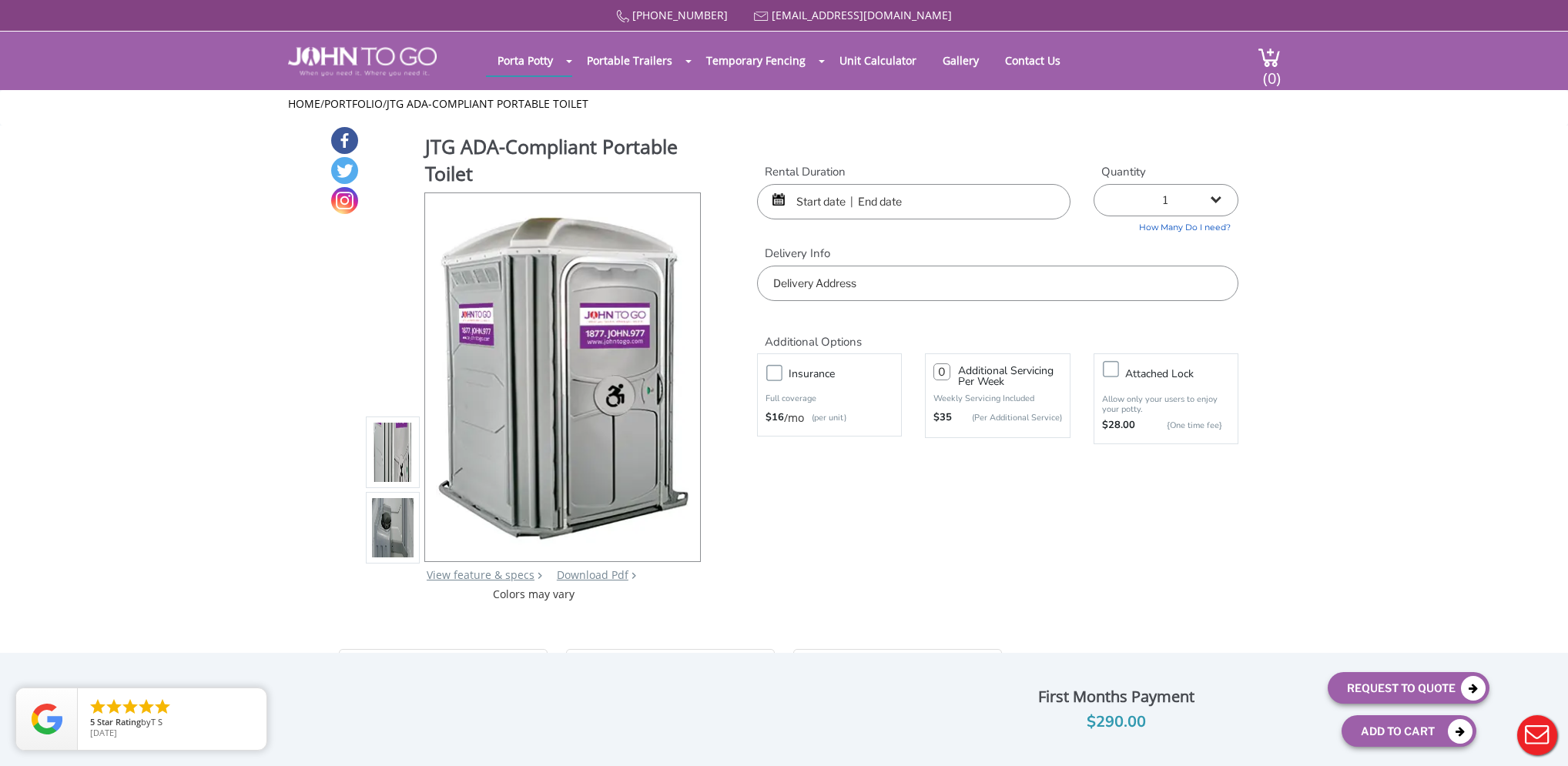
click at [843, 206] on input "text" at bounding box center [913, 201] width 313 height 35
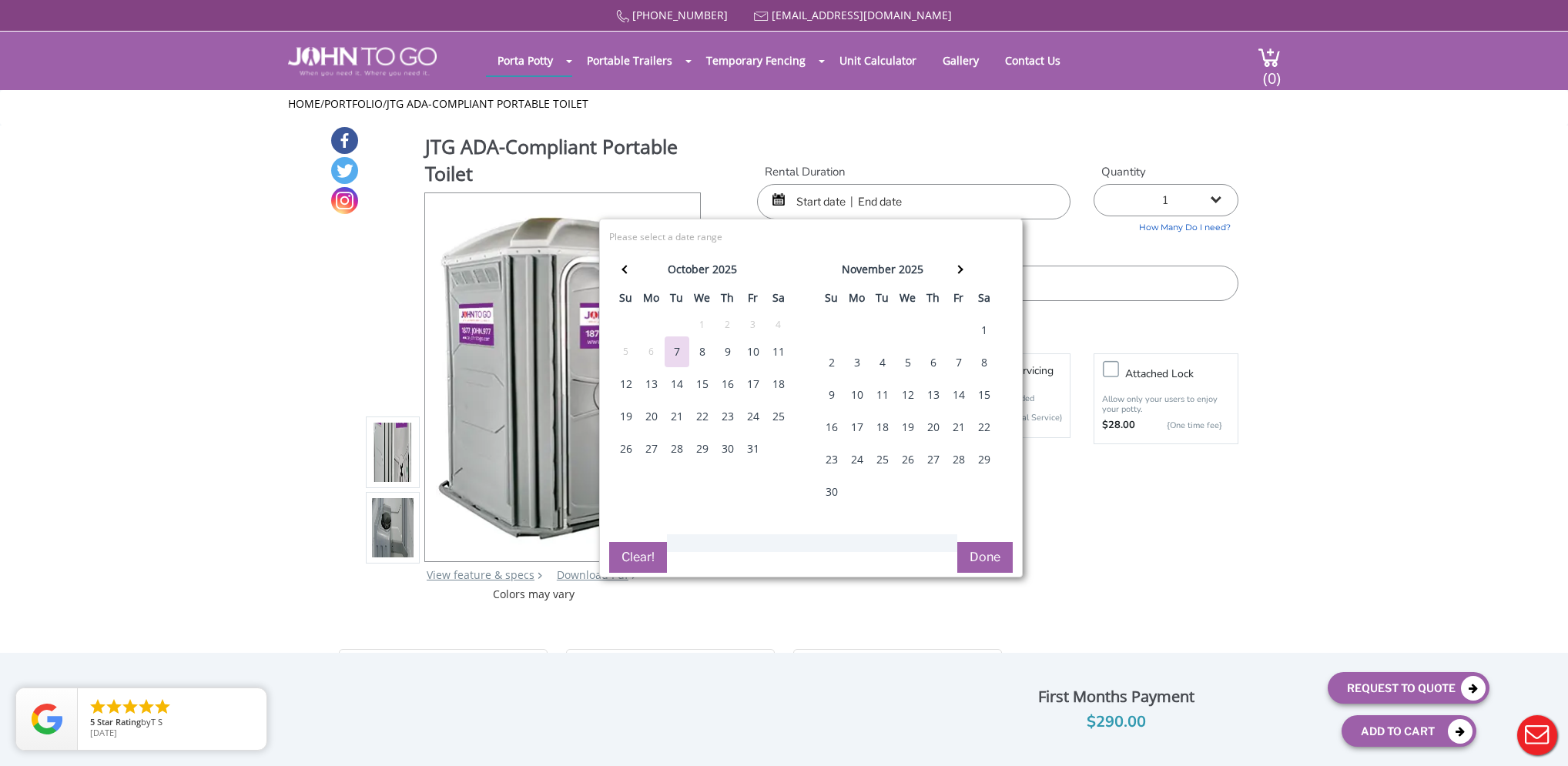
click at [876, 391] on div "11" at bounding box center [882, 395] width 24 height 31
click at [931, 395] on div "13" at bounding box center [933, 395] width 24 height 31
type input "11/11/2025 to 11/13/2025"
click at [980, 559] on button "Done" at bounding box center [985, 557] width 56 height 31
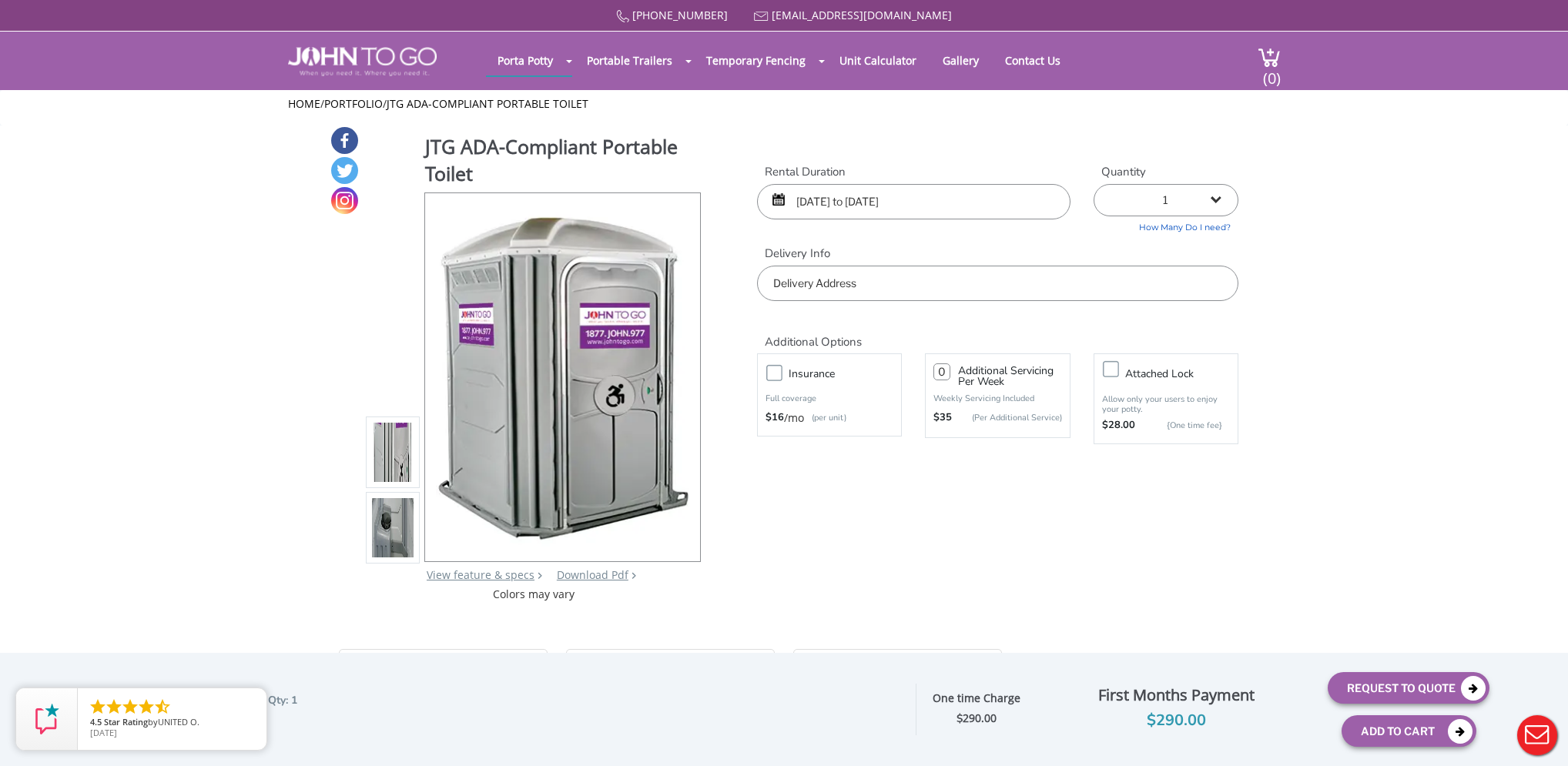
click at [1015, 294] on input "text" at bounding box center [997, 282] width 482 height 35
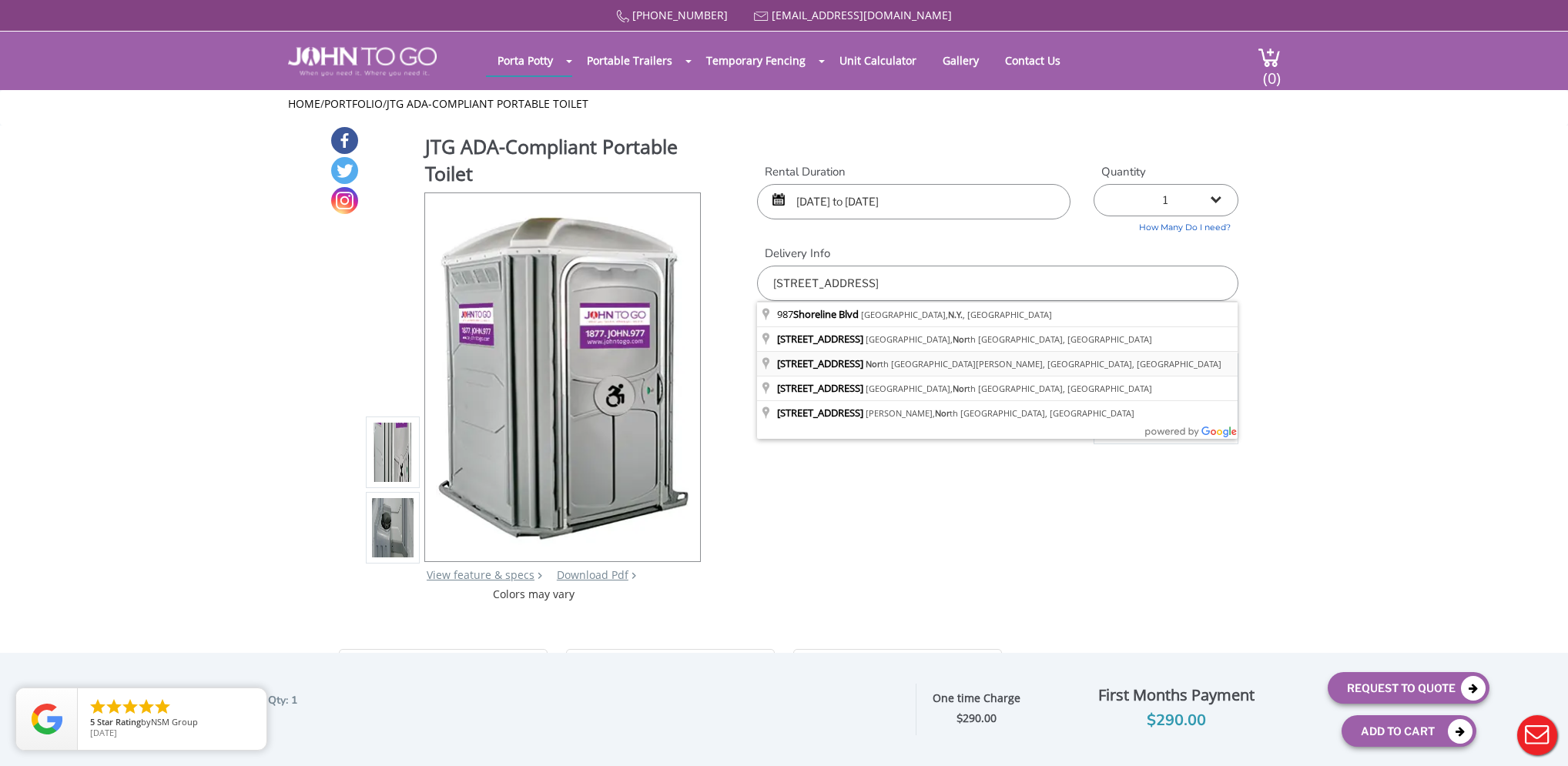
type input "987 Shoreline Blvd, North Fort Myers, FL, USA"
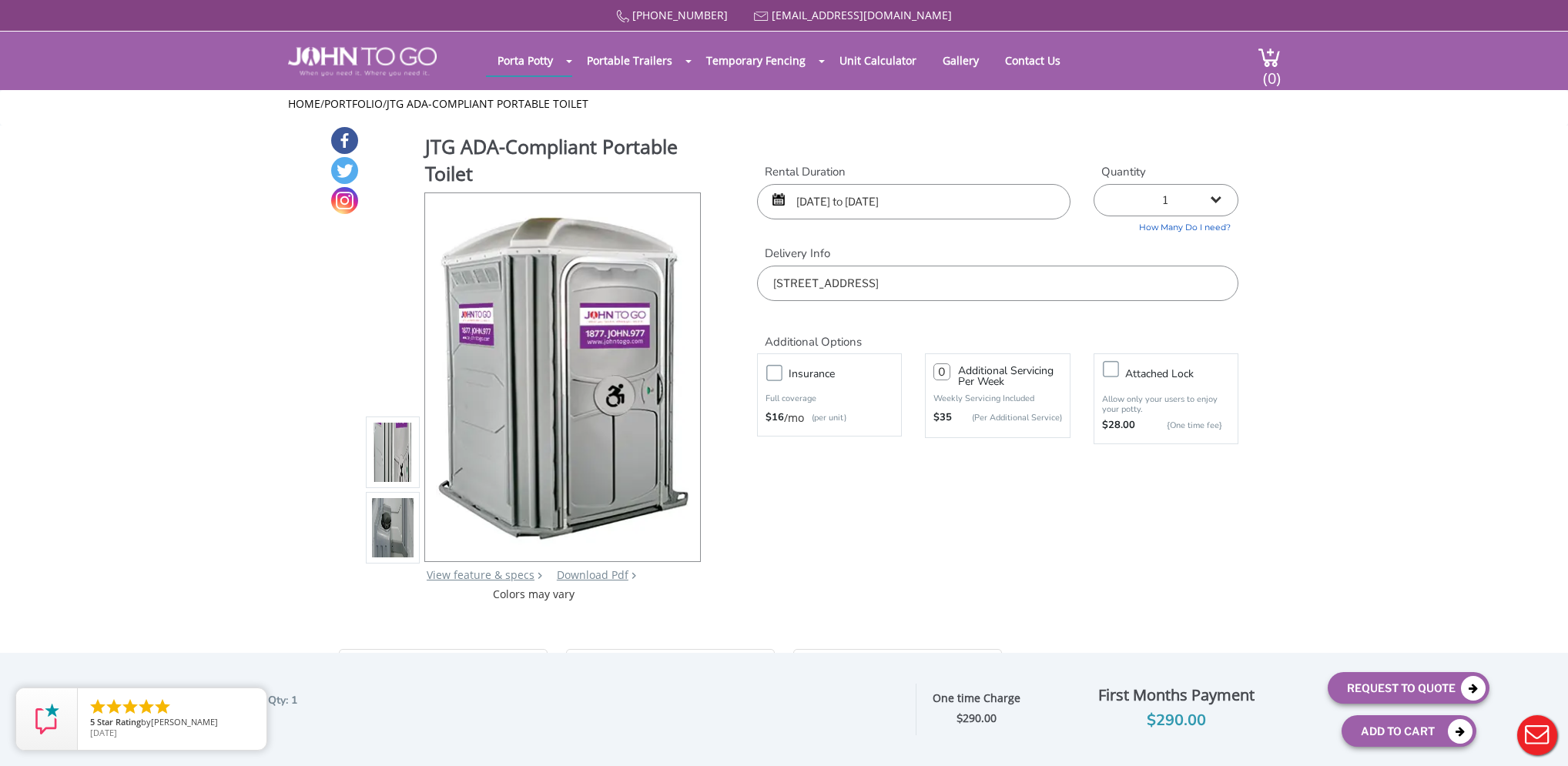
click at [953, 290] on input "987 Shoreline Blvd, North Fort Myers, FL, USA" at bounding box center [997, 282] width 482 height 35
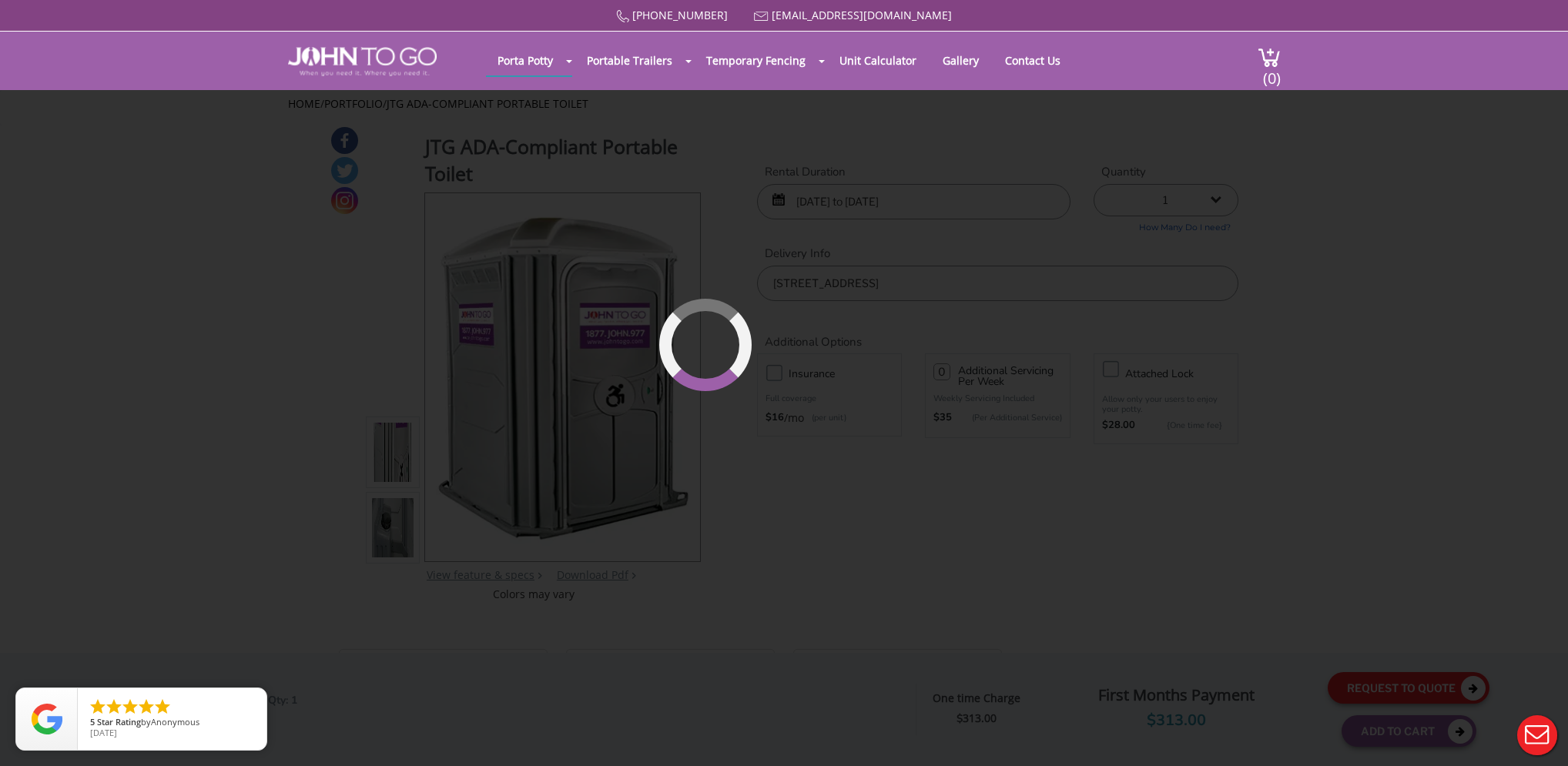
click at [1380, 691] on div "877 564 6977 info@johntogo.com Porta Potty Portable Toilets ADA Accessible Unit…" at bounding box center [784, 392] width 1568 height 786
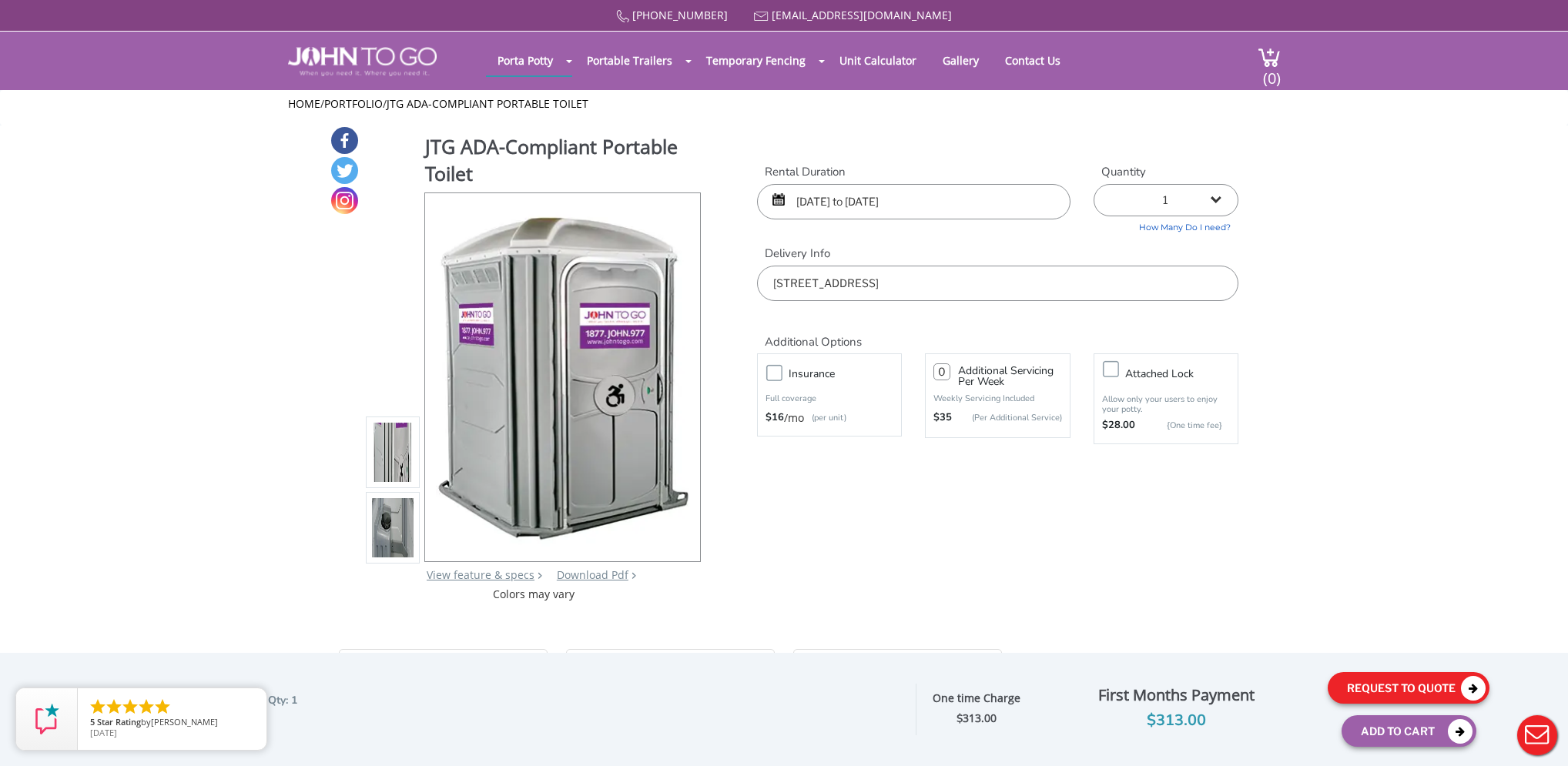
click at [1384, 685] on button "Request To Quote" at bounding box center [1408, 688] width 162 height 32
click at [1401, 697] on button "Request To Quote" at bounding box center [1408, 688] width 162 height 32
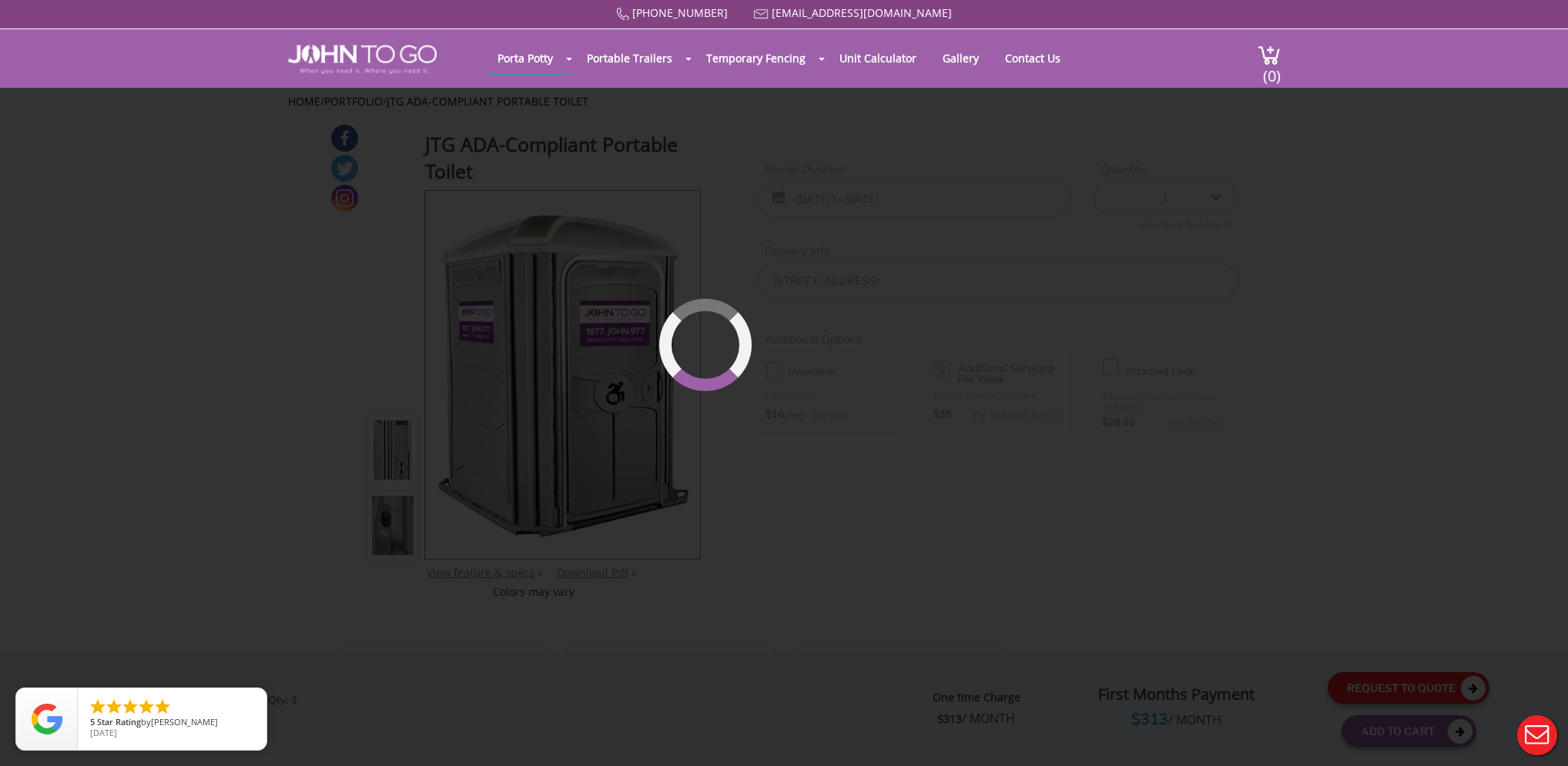
scroll to position [102, 0]
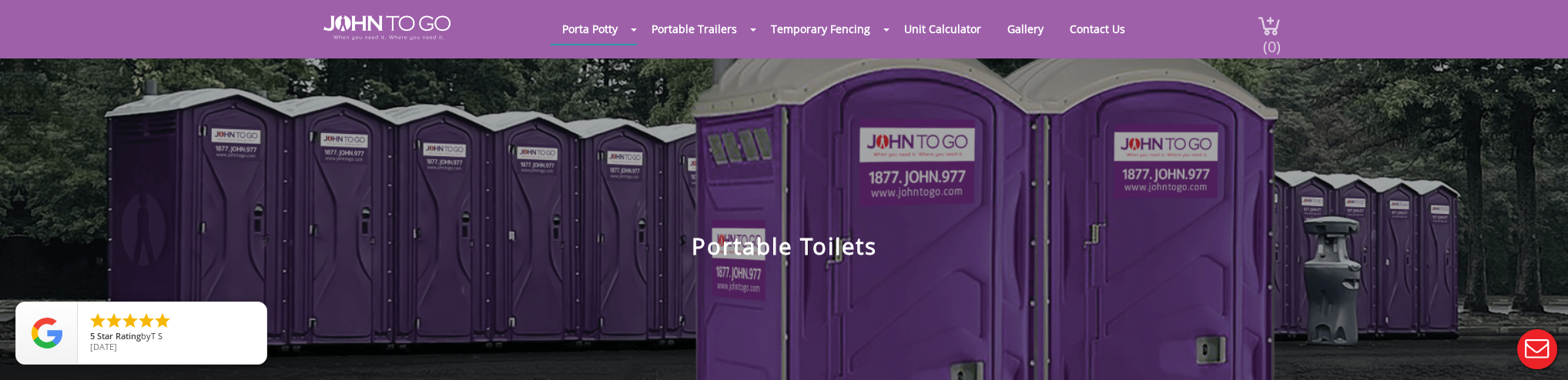
click at [1264, 31] on span "(0)" at bounding box center [1271, 40] width 19 height 33
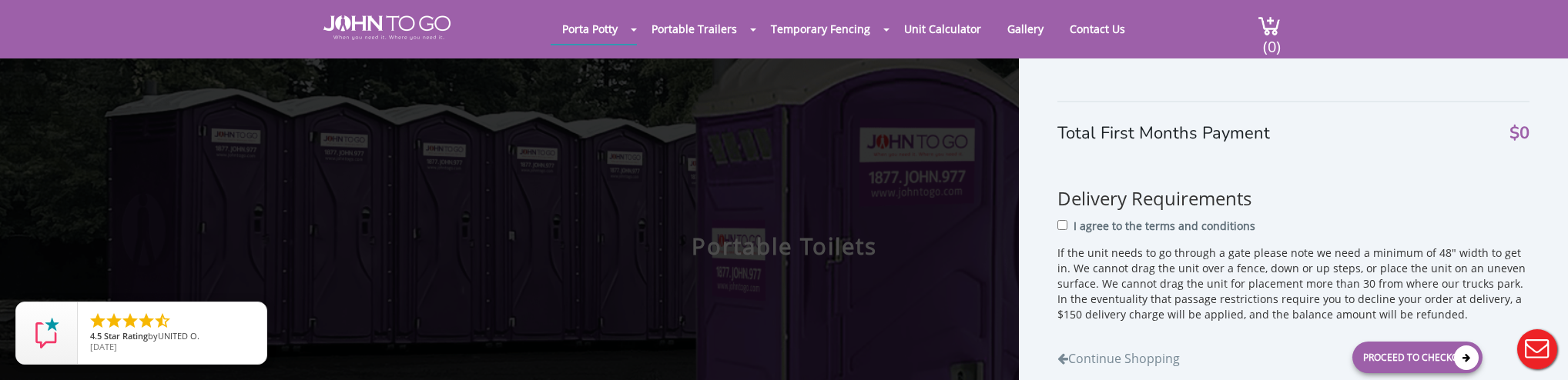
scroll to position [37, 0]
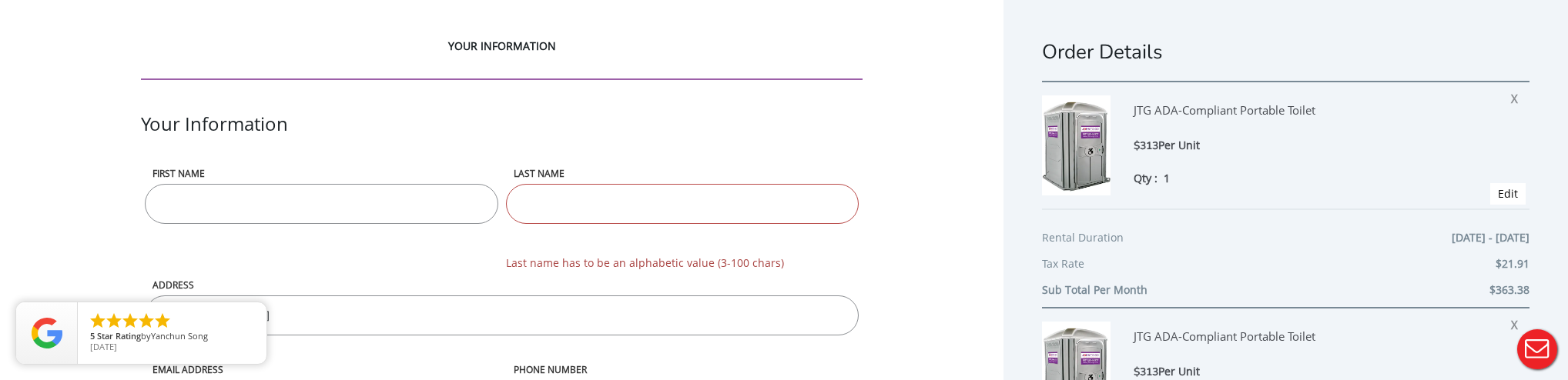
click at [763, 111] on div "Your Information" at bounding box center [502, 139] width 722 height 56
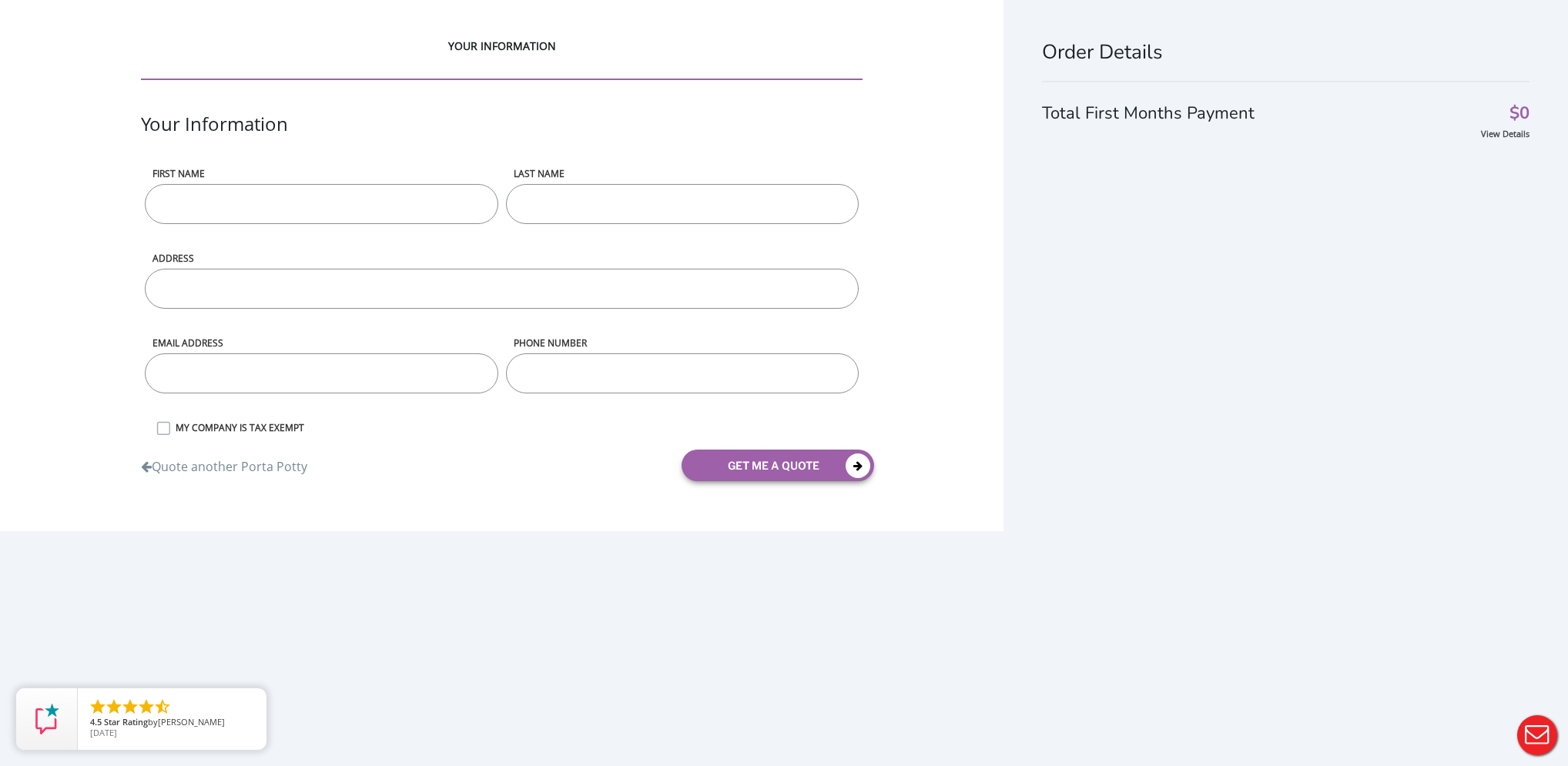
click at [926, 322] on div "YOUR INFORMATION Your Information First name LAST NAME ADDRESS Email address ph…" at bounding box center [501, 265] width 1003 height 531
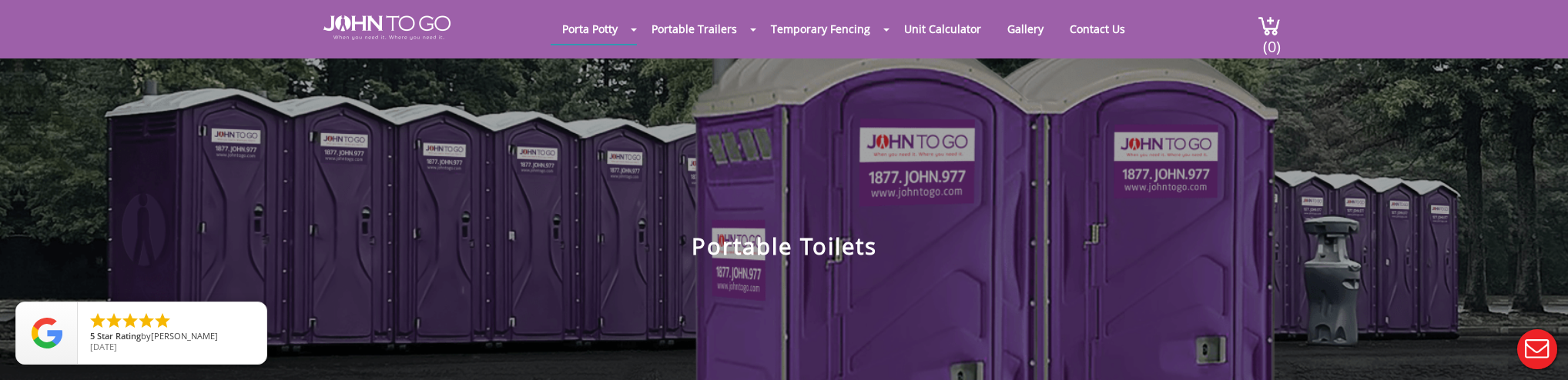
click at [110, 62] on section "Porta Potty Portable Toilets ADA Accessible Units Portable Sinks Waste Services…" at bounding box center [784, 234] width 1568 height 469
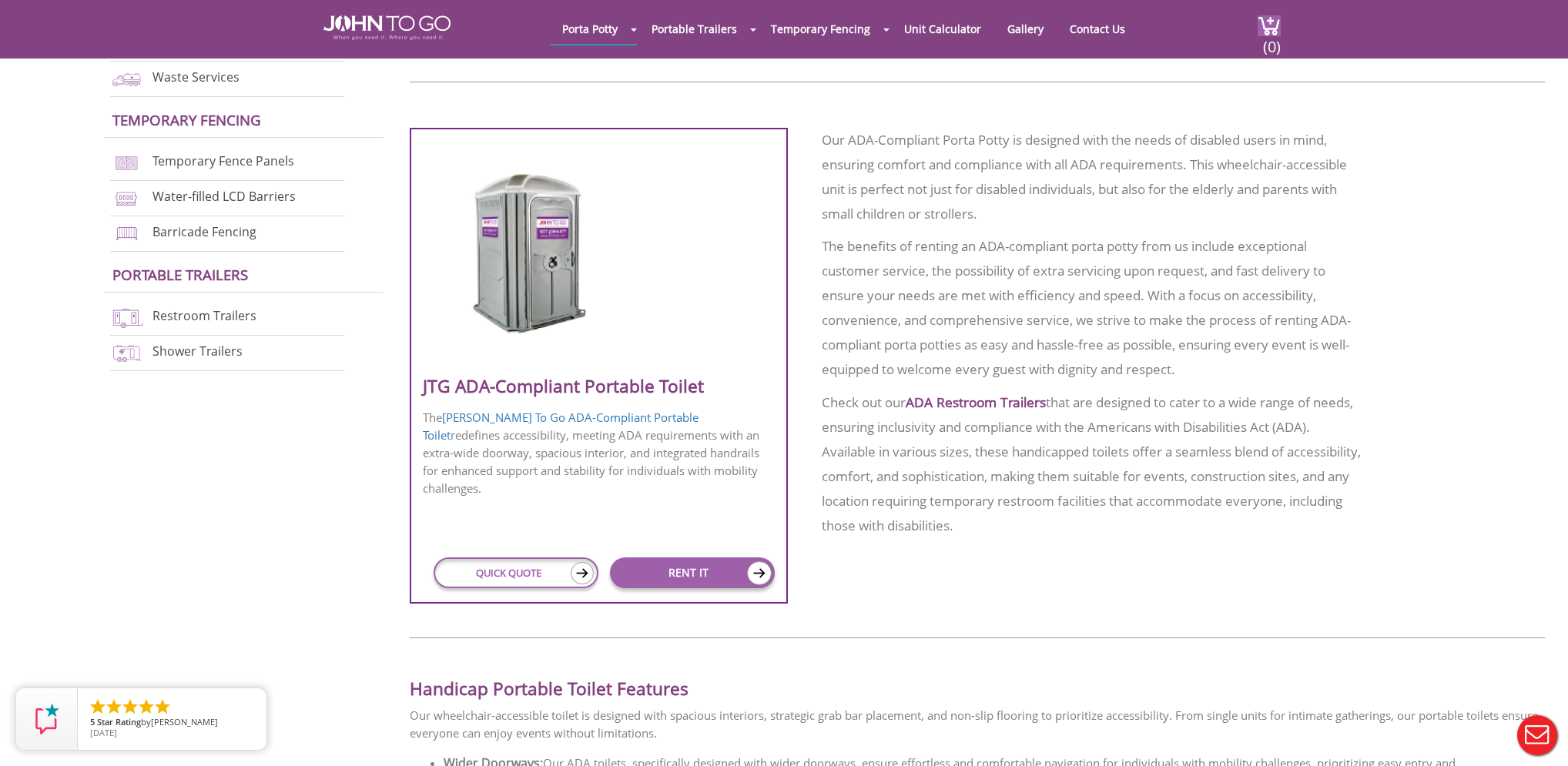
scroll to position [605, 0]
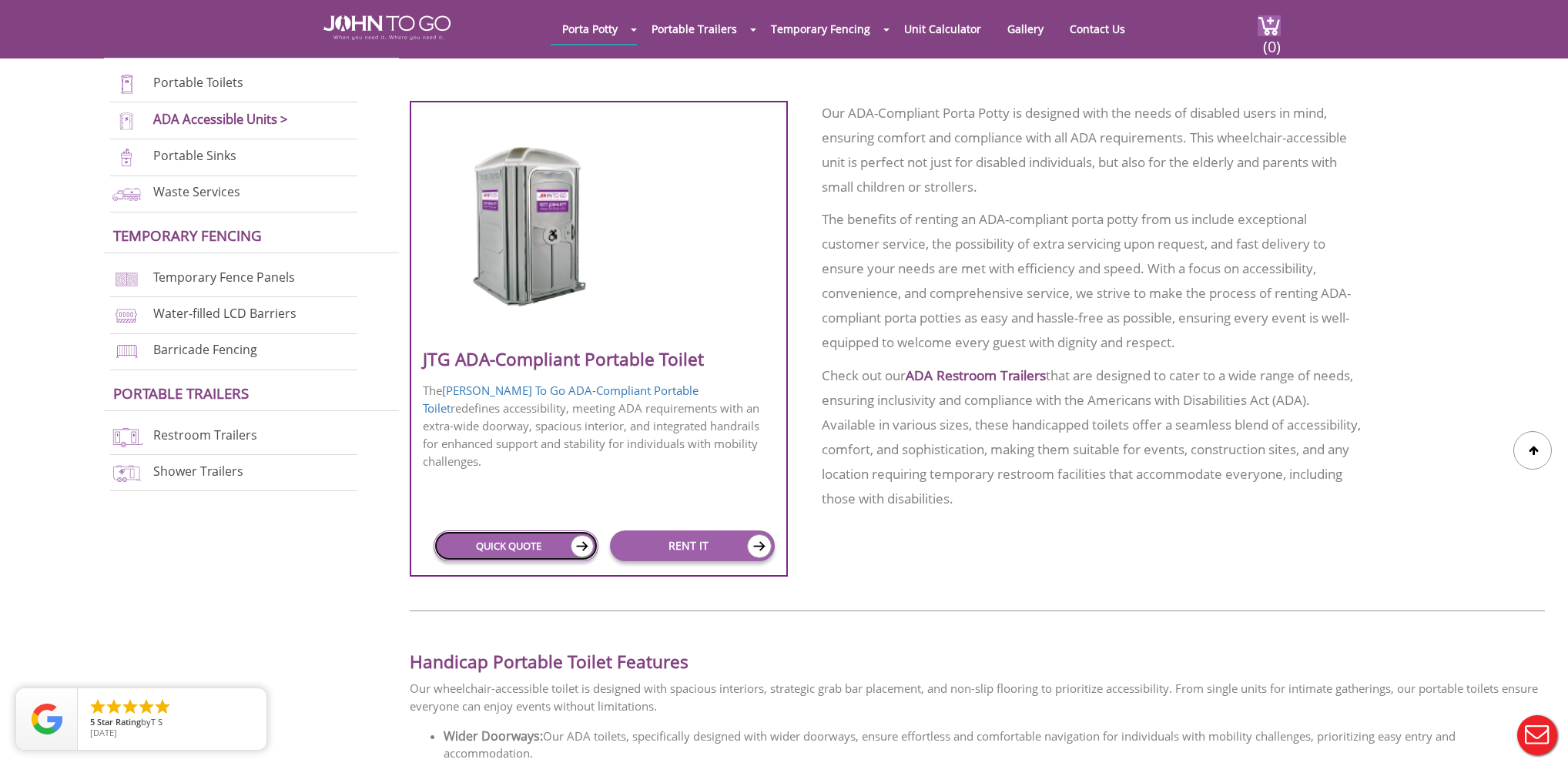
click at [525, 379] on link "QUICK QUOTE" at bounding box center [516, 546] width 165 height 31
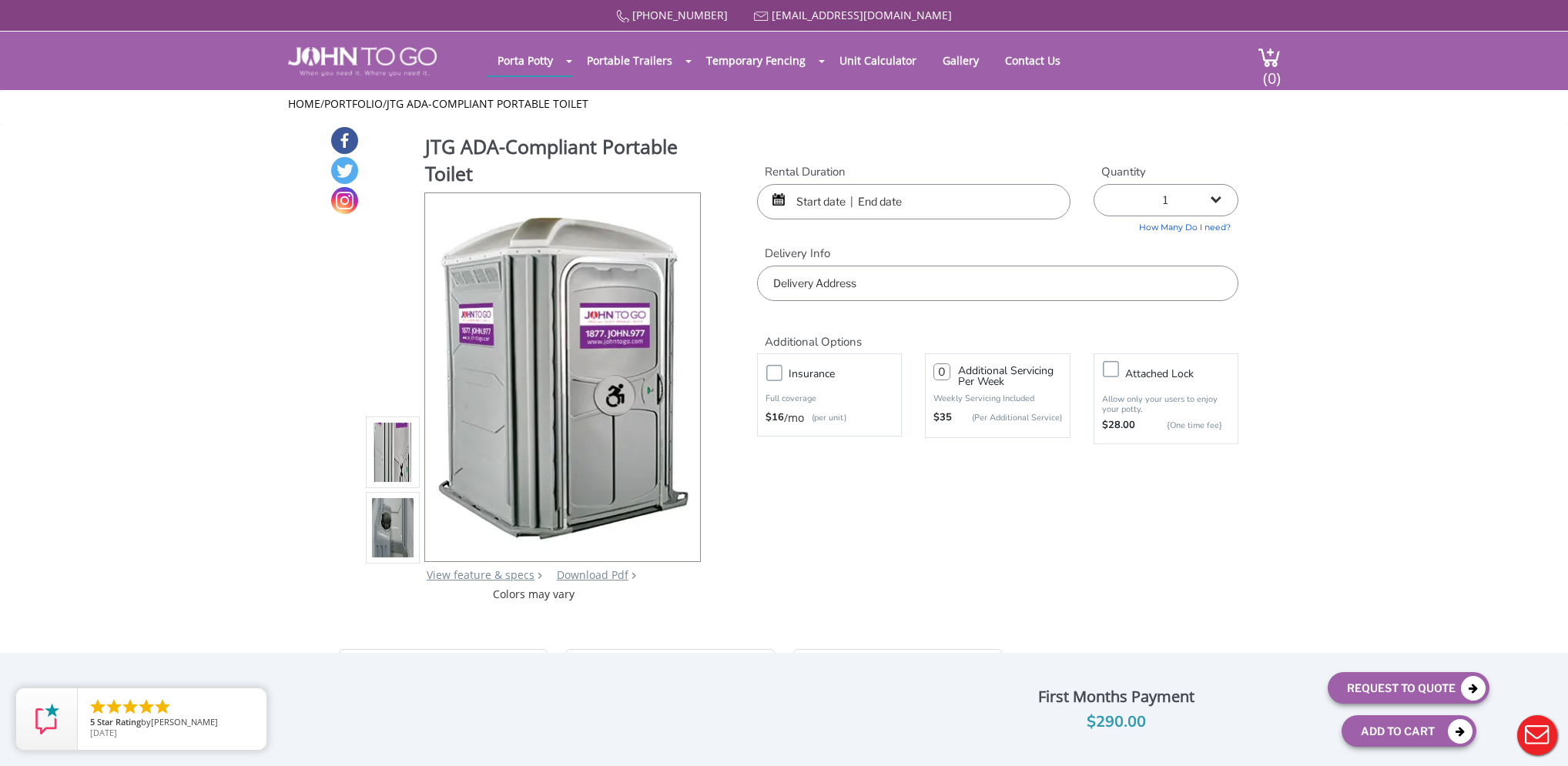
click at [806, 210] on input "text" at bounding box center [913, 201] width 313 height 35
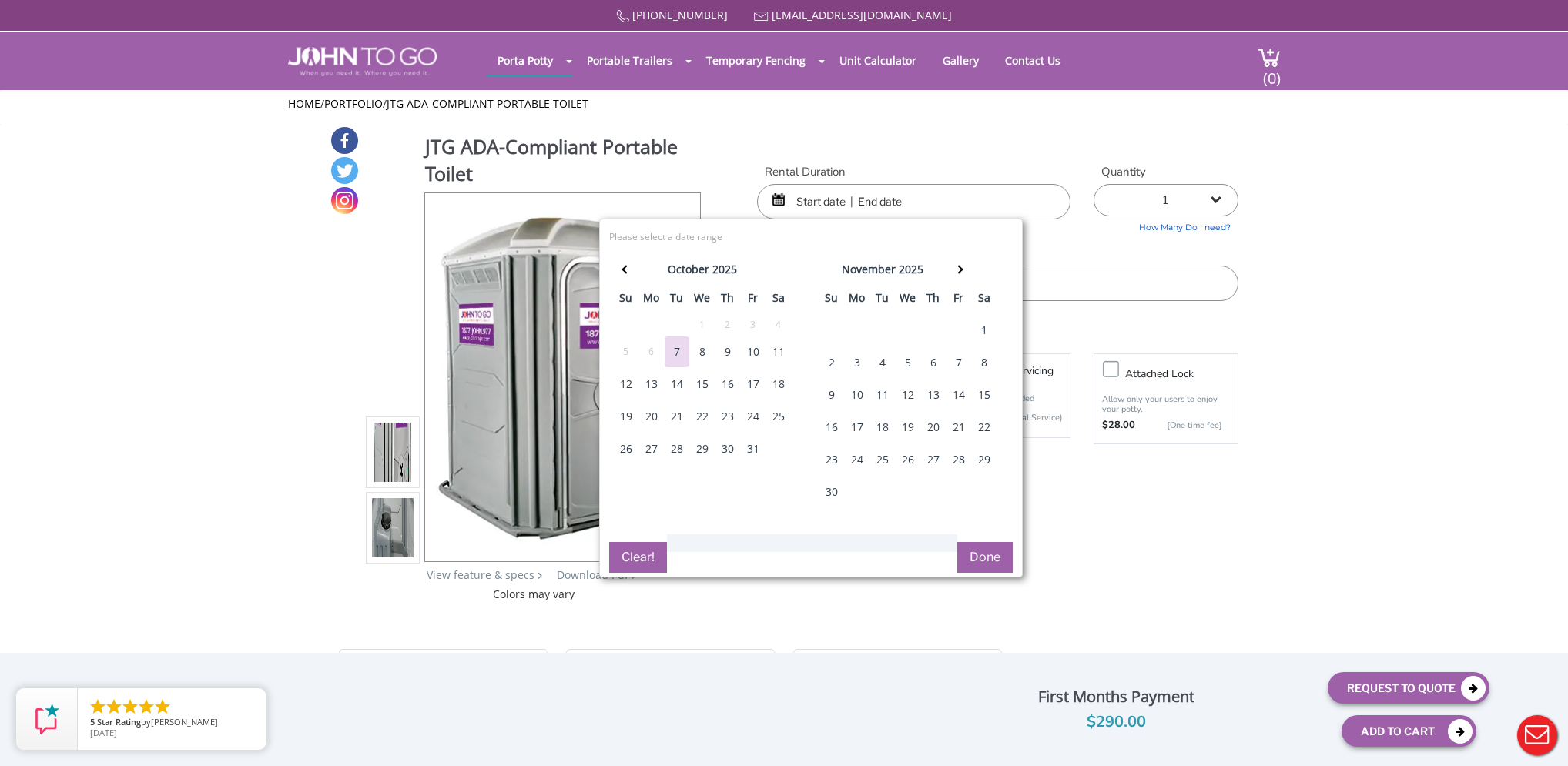
click at [716, 379] on div "16" at bounding box center [727, 384] width 24 height 31
click at [783, 382] on div "18" at bounding box center [779, 384] width 24 height 31
type input "10/16/2025 to 10/18/2025"
click at [1001, 558] on button "Done" at bounding box center [985, 557] width 56 height 31
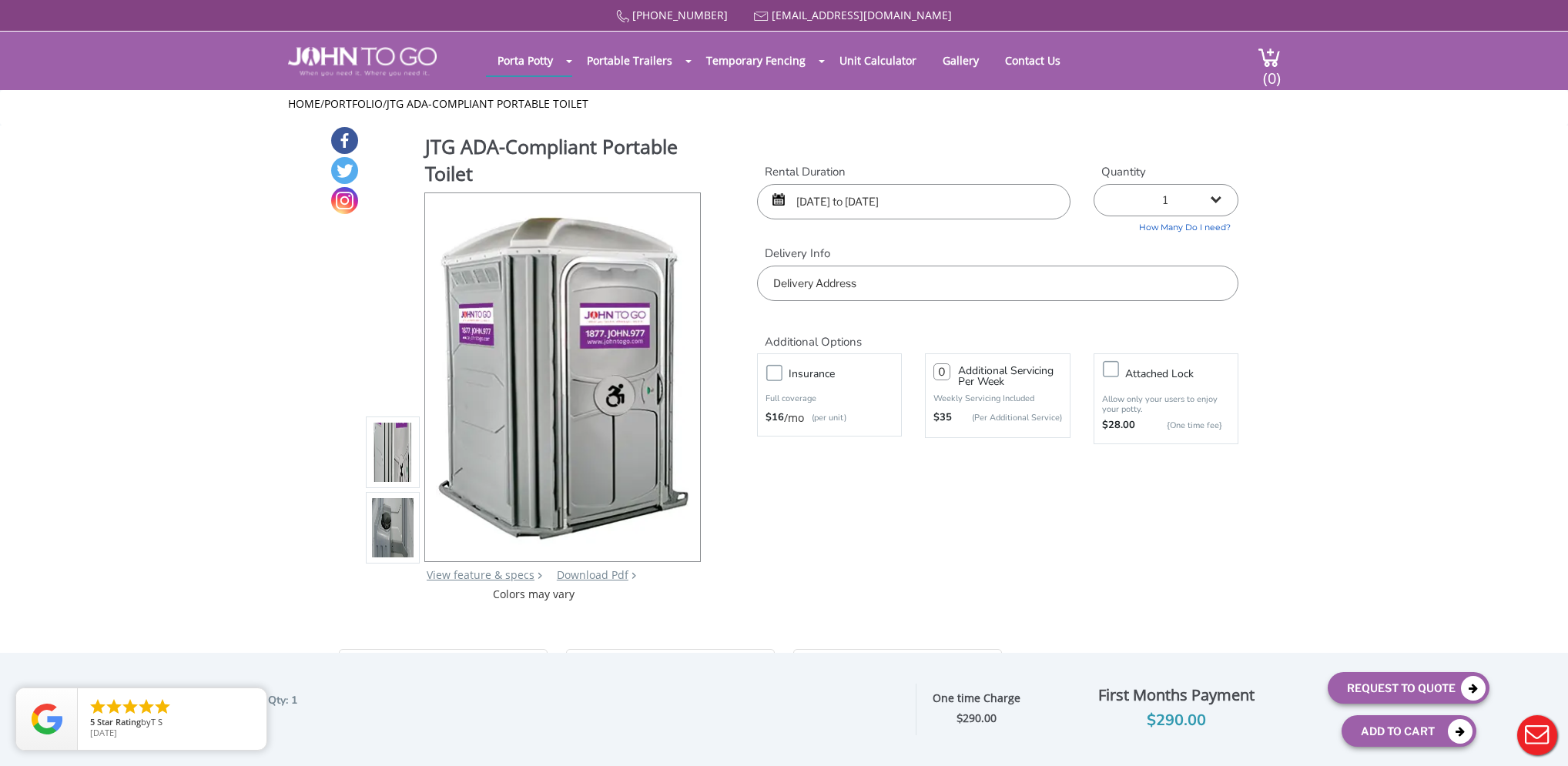
click at [1068, 273] on input "text" at bounding box center [997, 282] width 482 height 35
click at [1055, 285] on input "text" at bounding box center [997, 282] width 482 height 35
paste input "[STREET_ADDRESS]"
type input "[STREET_ADDRESS]"
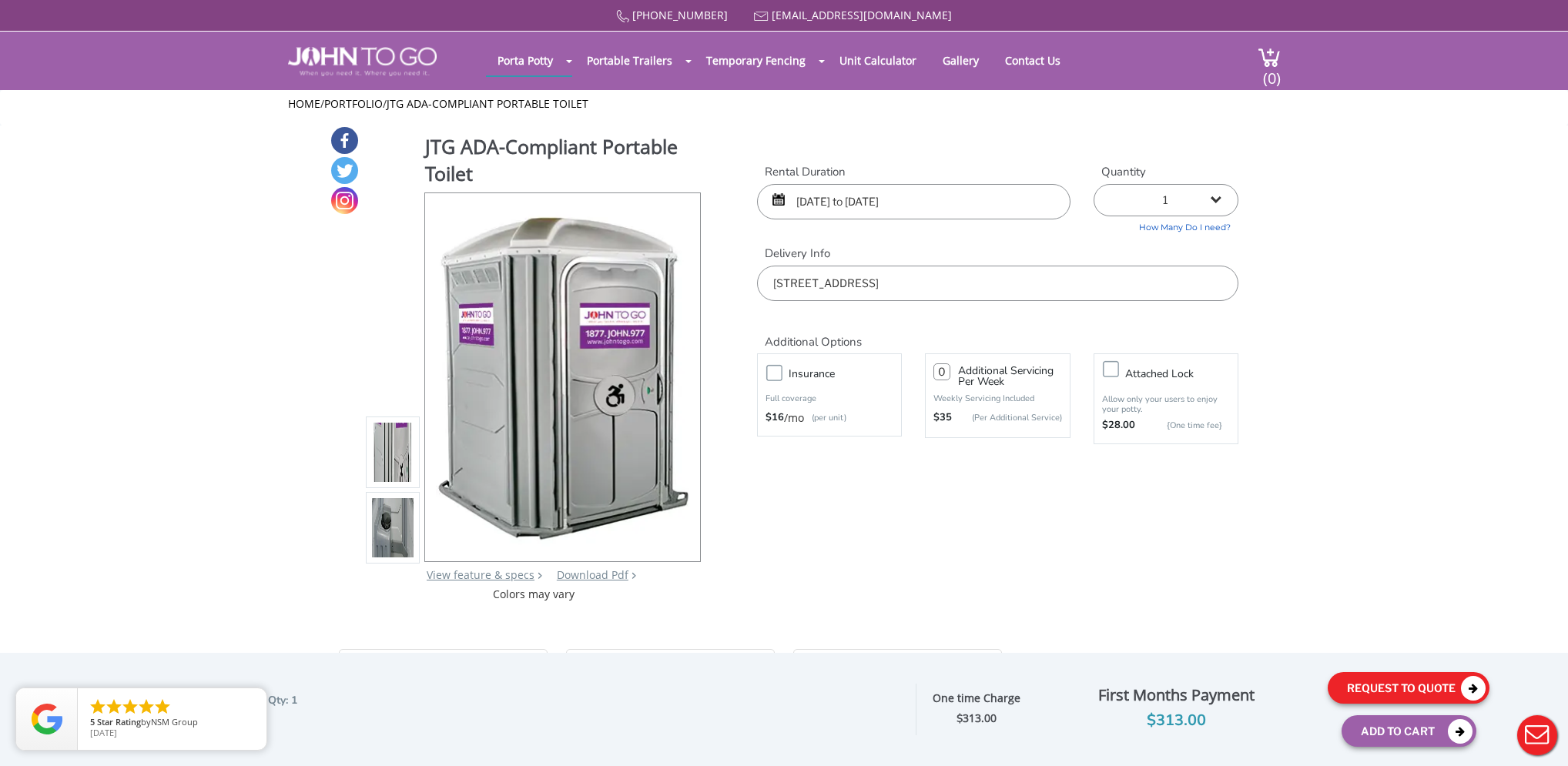
click at [1409, 684] on button "Request To Quote" at bounding box center [1408, 688] width 162 height 32
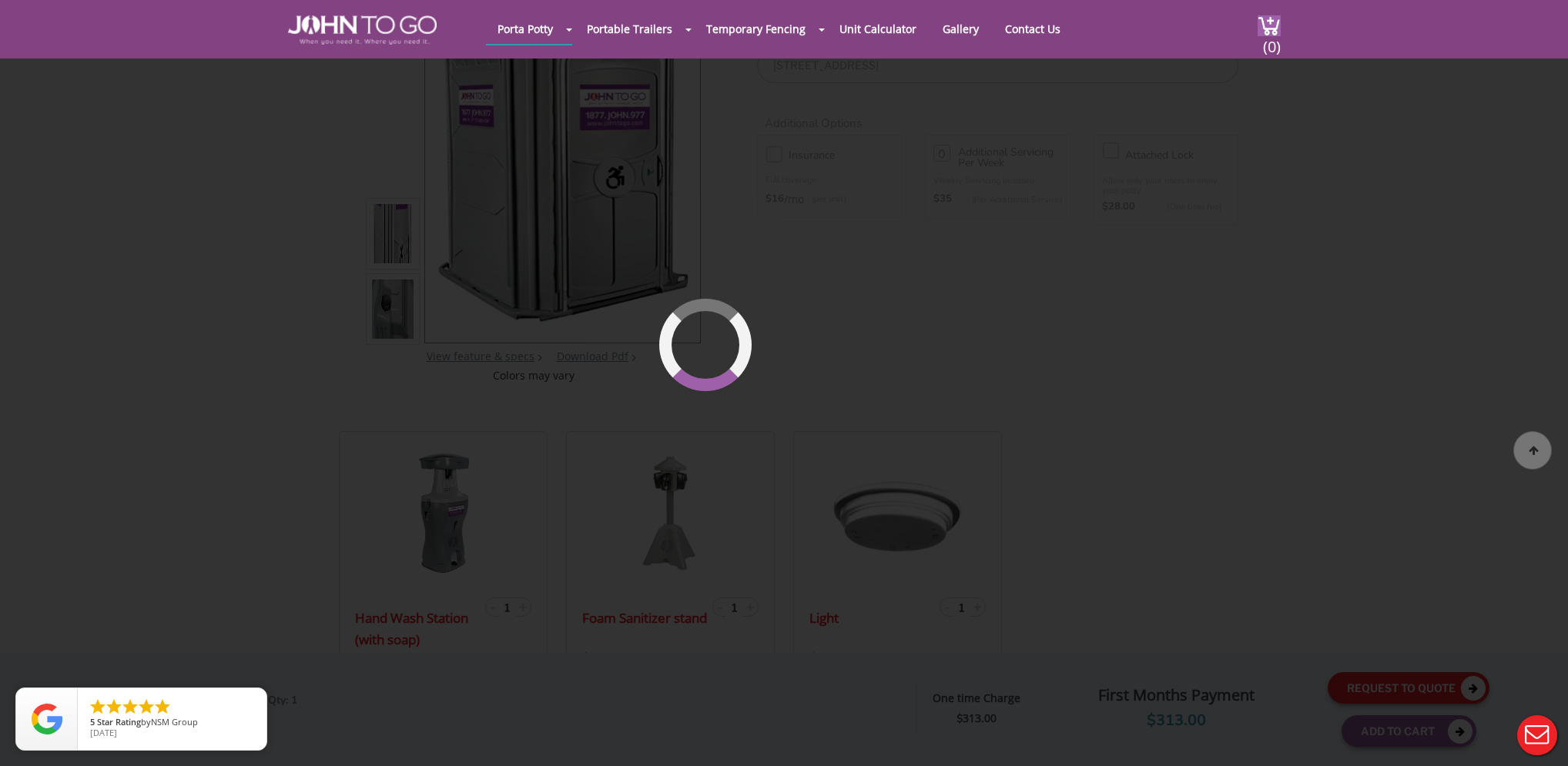
scroll to position [163, 0]
